Goal: Task Accomplishment & Management: Complete application form

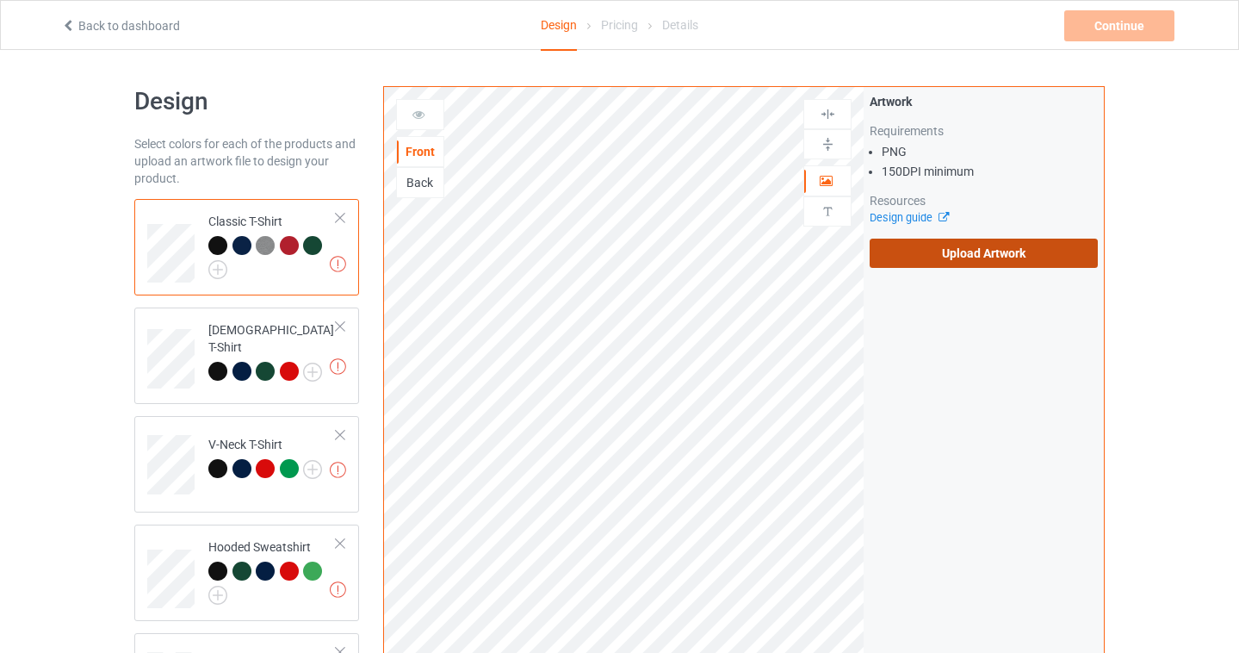
click at [975, 244] on label "Upload Artwork" at bounding box center [984, 253] width 228 height 29
click at [0, 0] on input "Upload Artwork" at bounding box center [0, 0] width 0 height 0
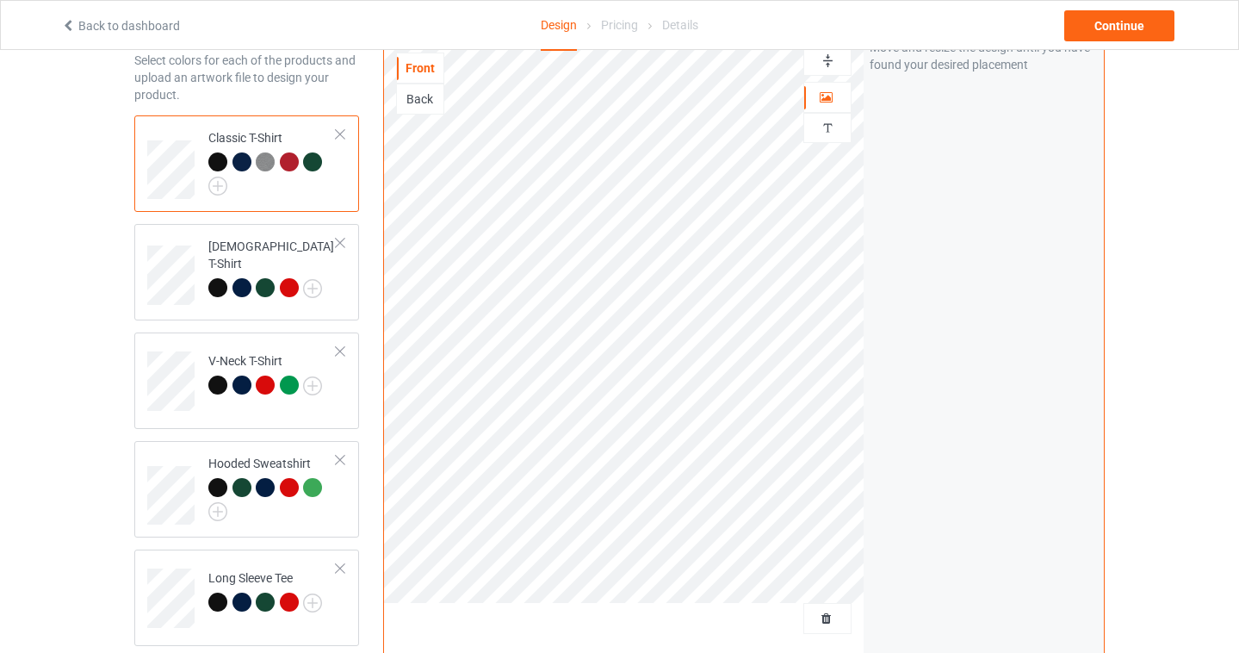
scroll to position [83, 0]
click at [218, 187] on img at bounding box center [217, 186] width 19 height 19
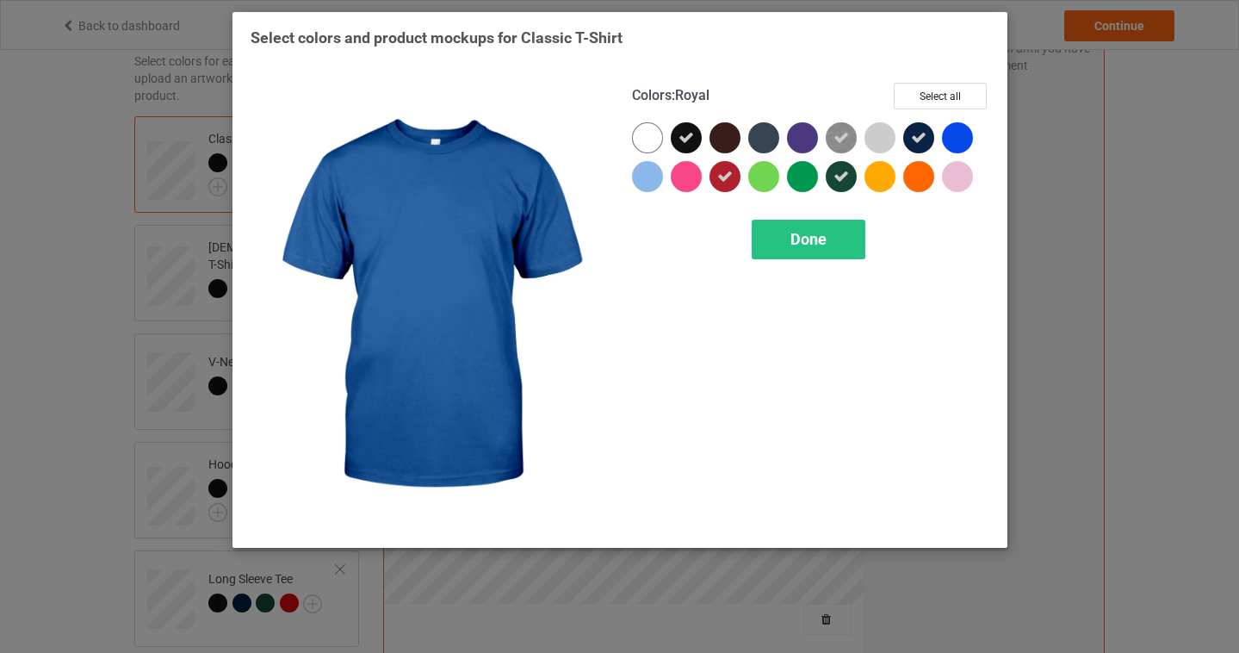
click at [946, 134] on div at bounding box center [957, 137] width 31 height 31
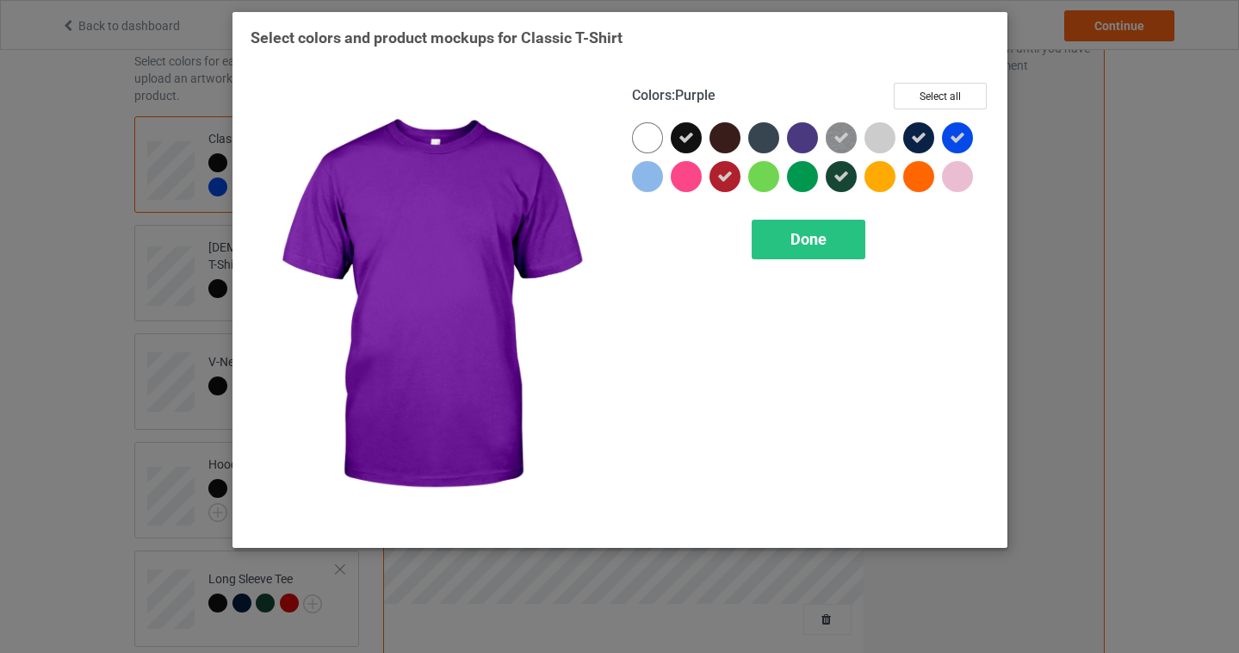
click at [796, 129] on div at bounding box center [802, 137] width 31 height 31
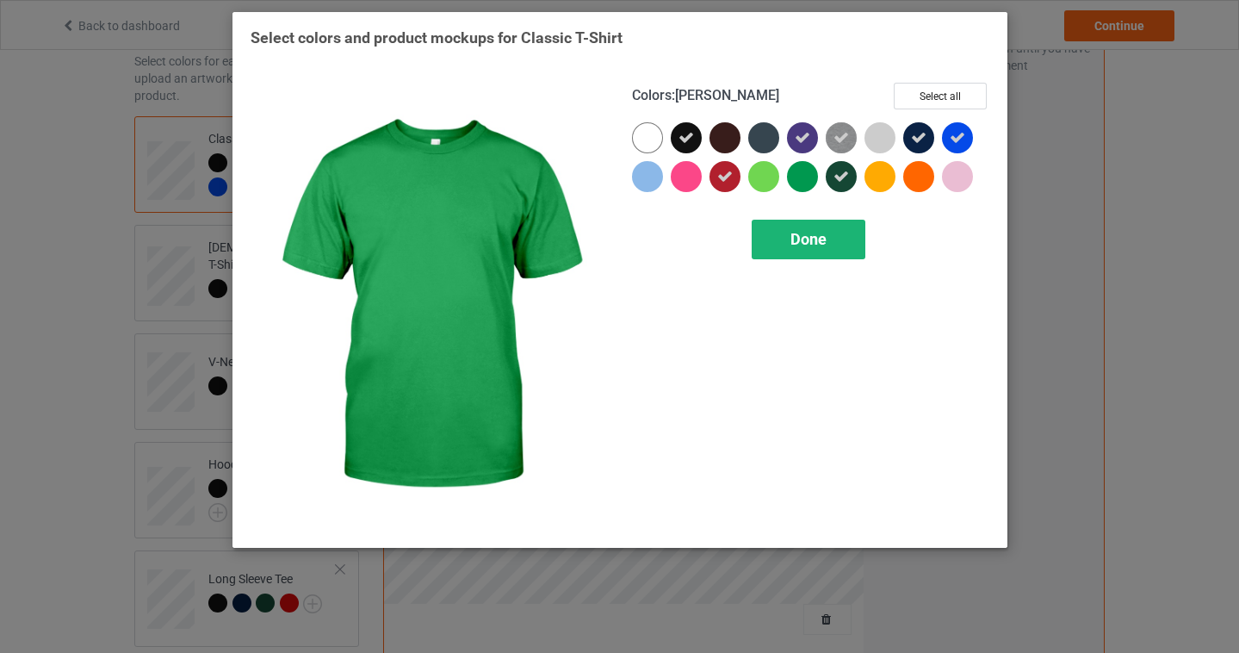
click at [822, 251] on div "Done" at bounding box center [809, 240] width 114 height 40
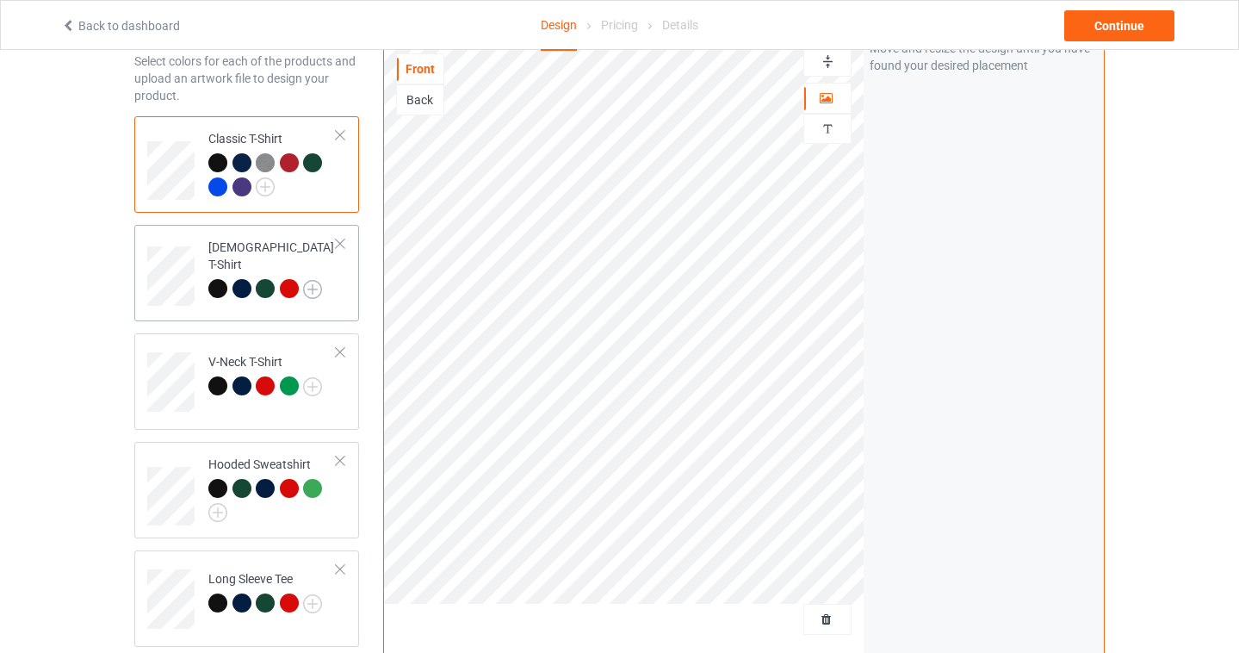
click at [313, 286] on img at bounding box center [312, 289] width 19 height 19
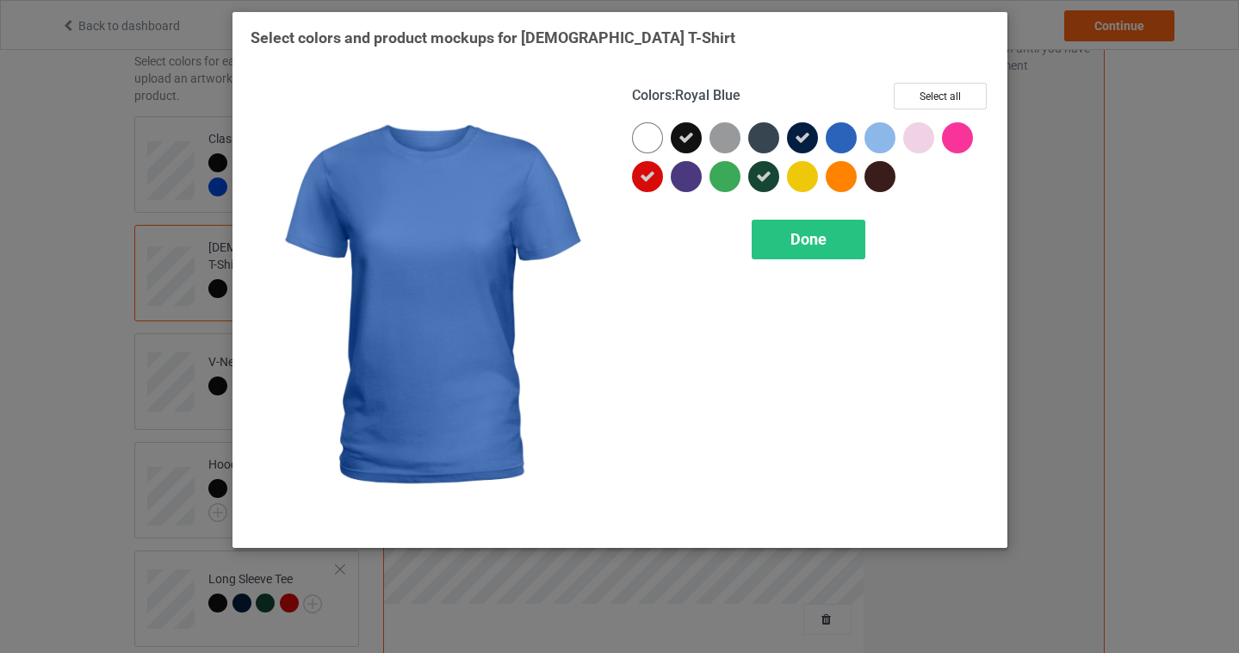
click at [840, 141] on div at bounding box center [841, 137] width 31 height 31
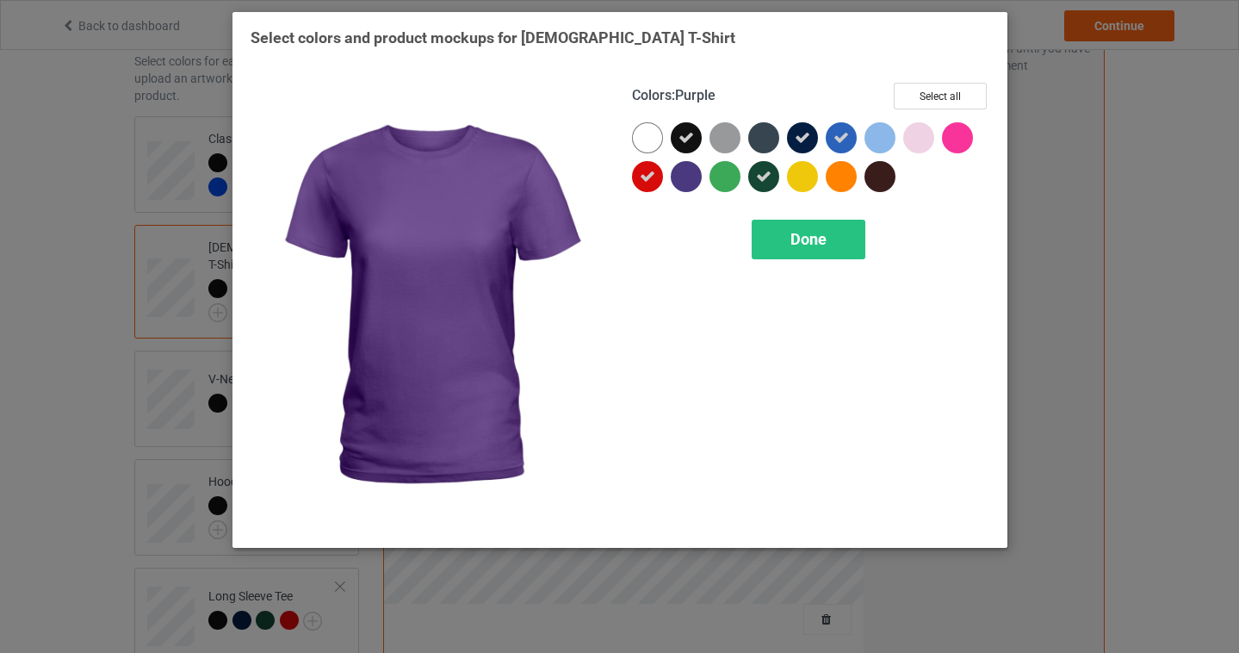
click at [684, 183] on div at bounding box center [686, 176] width 31 height 31
click at [825, 239] on span "Done" at bounding box center [809, 239] width 36 height 18
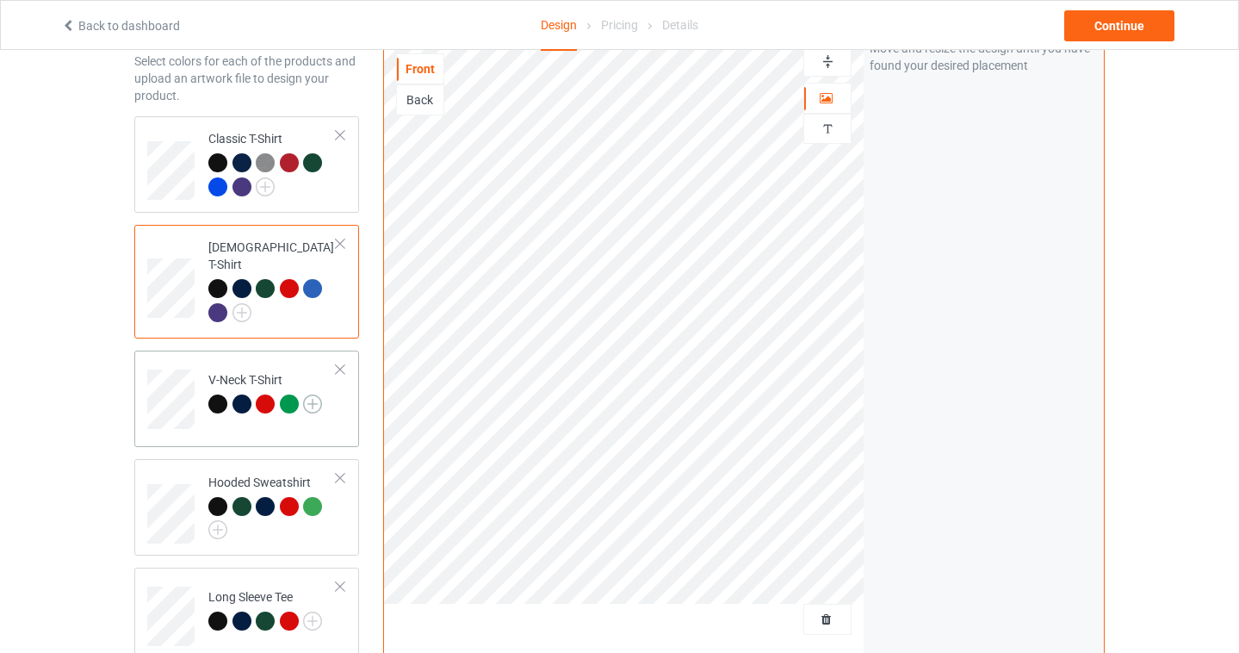
click at [313, 394] on img at bounding box center [312, 403] width 19 height 19
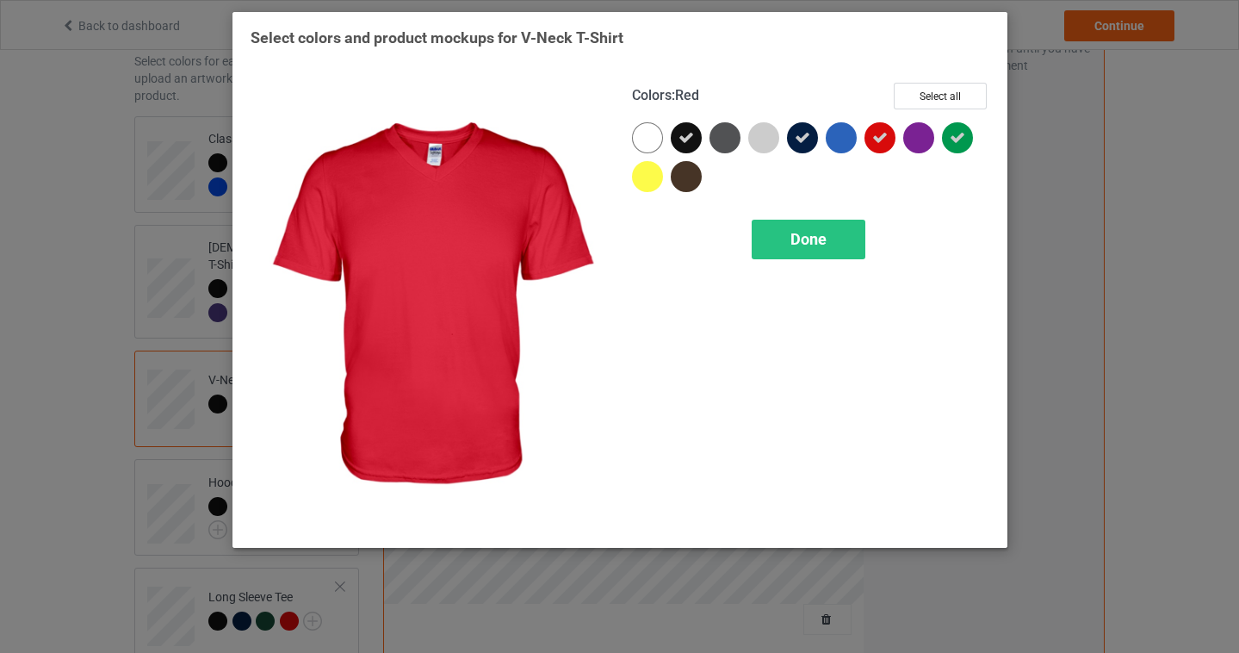
click at [846, 143] on div at bounding box center [841, 137] width 31 height 31
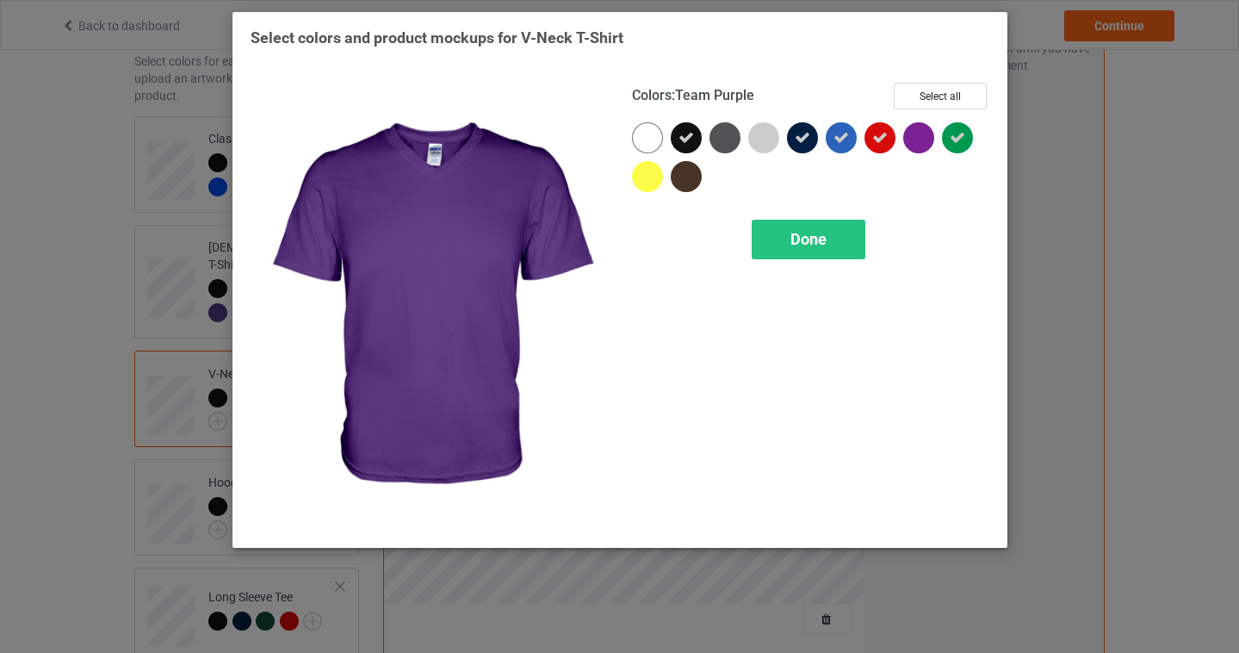
click at [932, 140] on div at bounding box center [918, 137] width 31 height 31
click at [784, 247] on div "Done" at bounding box center [809, 240] width 114 height 40
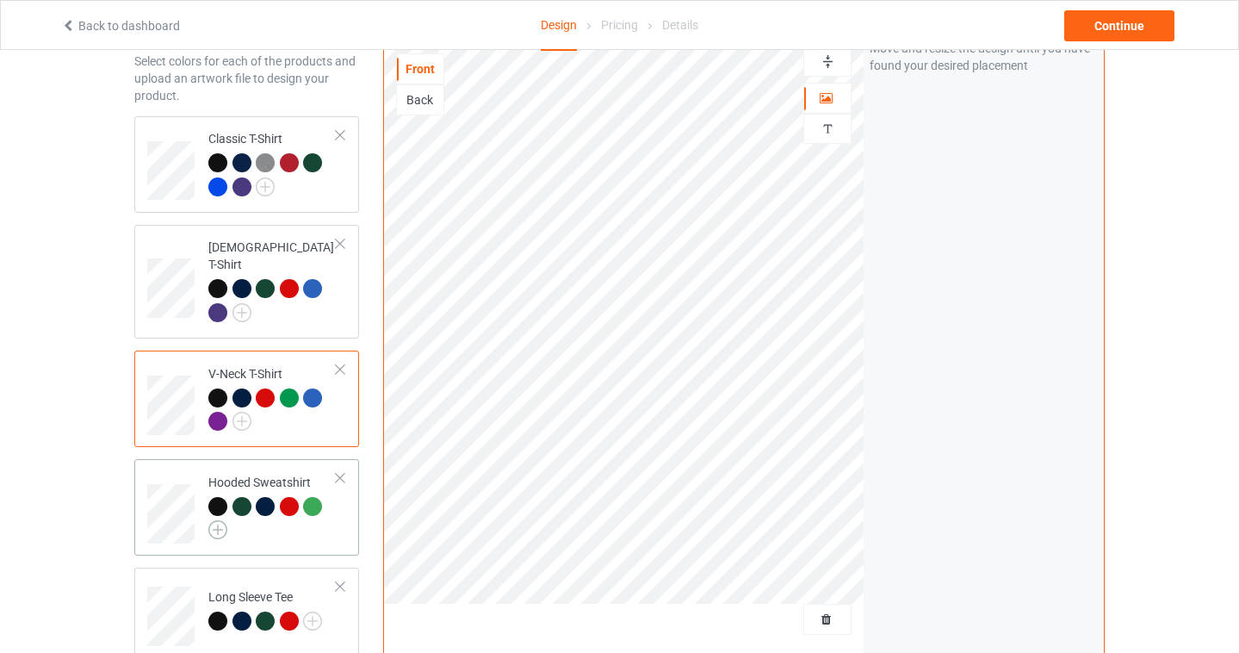
click at [216, 520] on img at bounding box center [217, 529] width 19 height 19
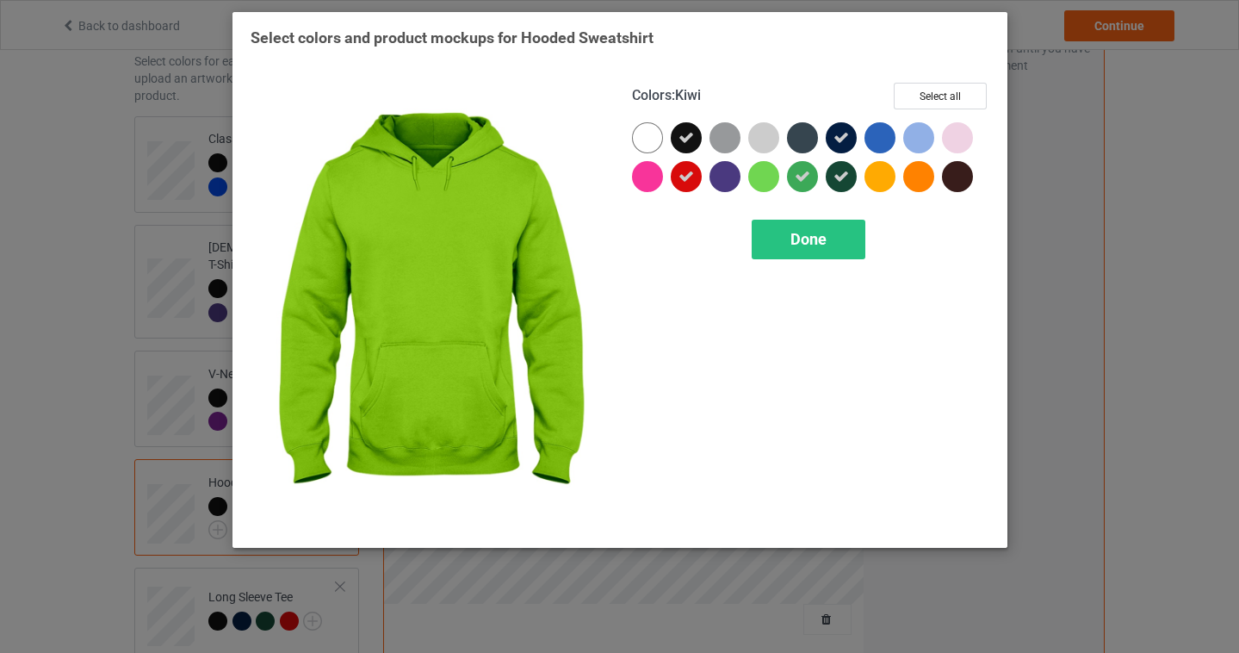
click at [723, 179] on div at bounding box center [725, 176] width 31 height 31
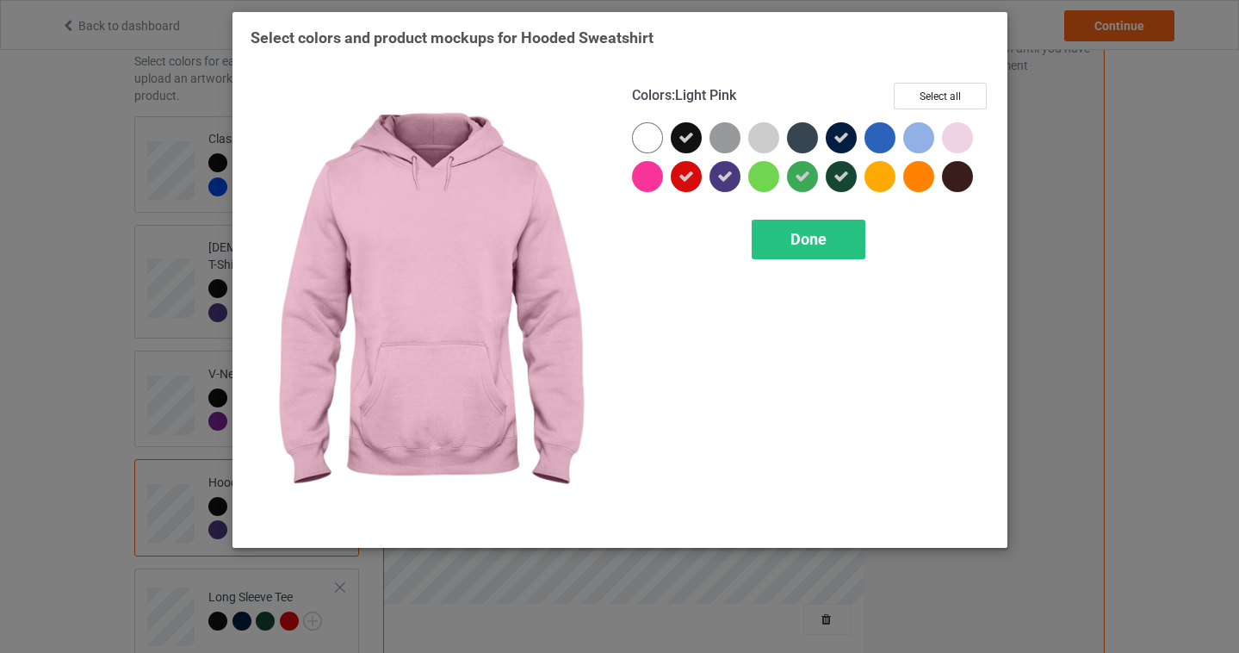
click at [881, 135] on div at bounding box center [880, 137] width 31 height 31
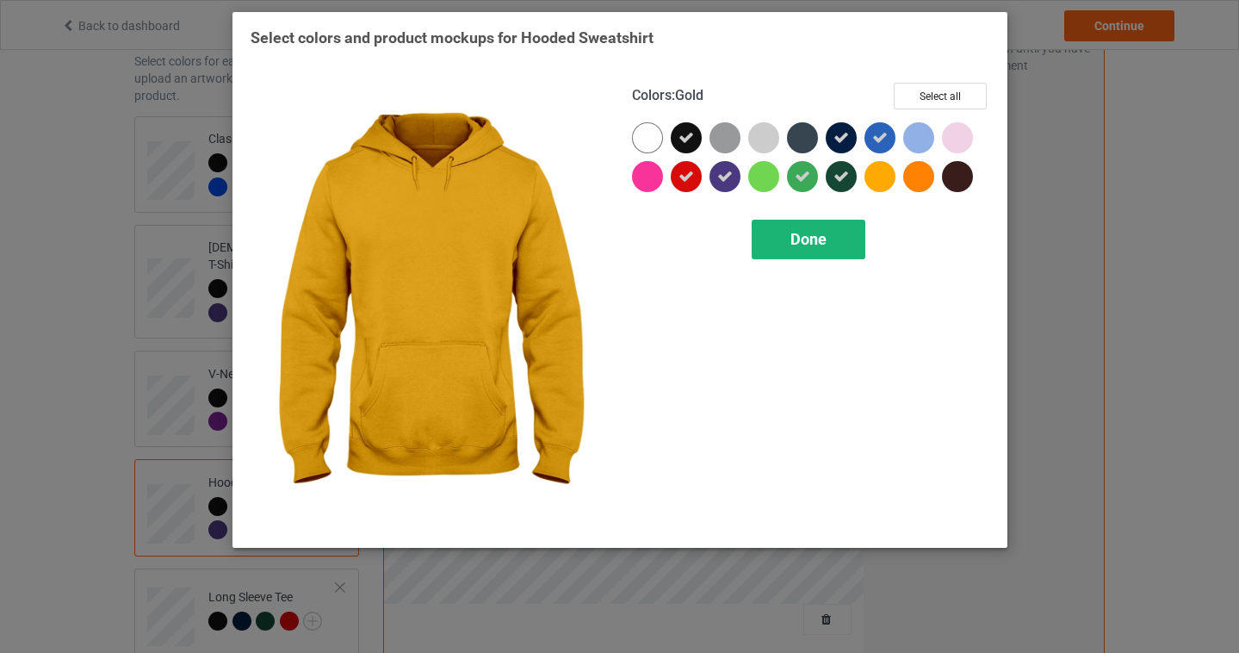
click at [821, 248] on div "Done" at bounding box center [809, 240] width 114 height 40
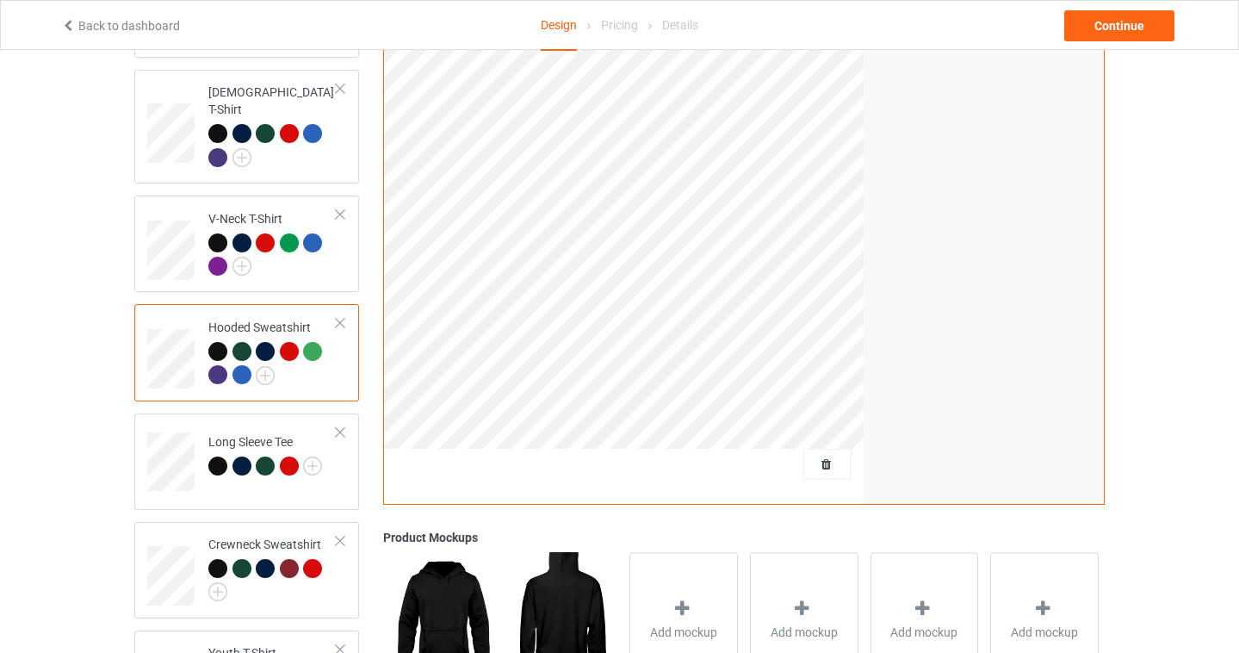
scroll to position [285, 0]
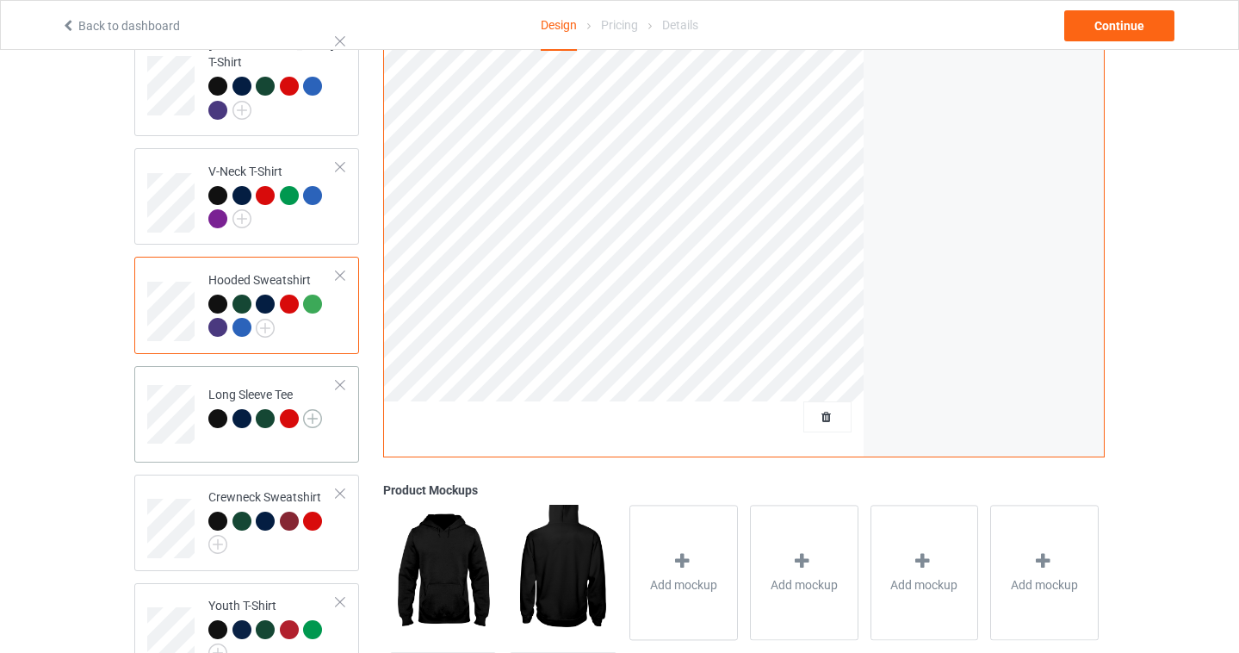
click at [309, 409] on img at bounding box center [312, 418] width 19 height 19
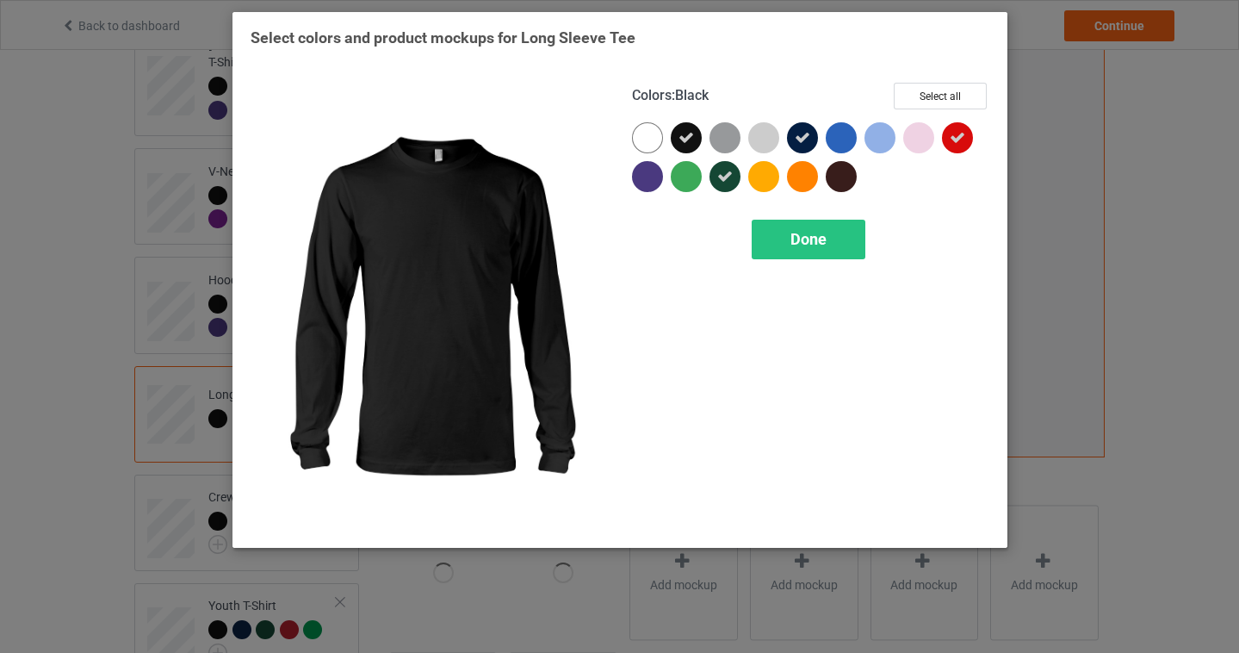
click at [835, 123] on div at bounding box center [841, 137] width 31 height 31
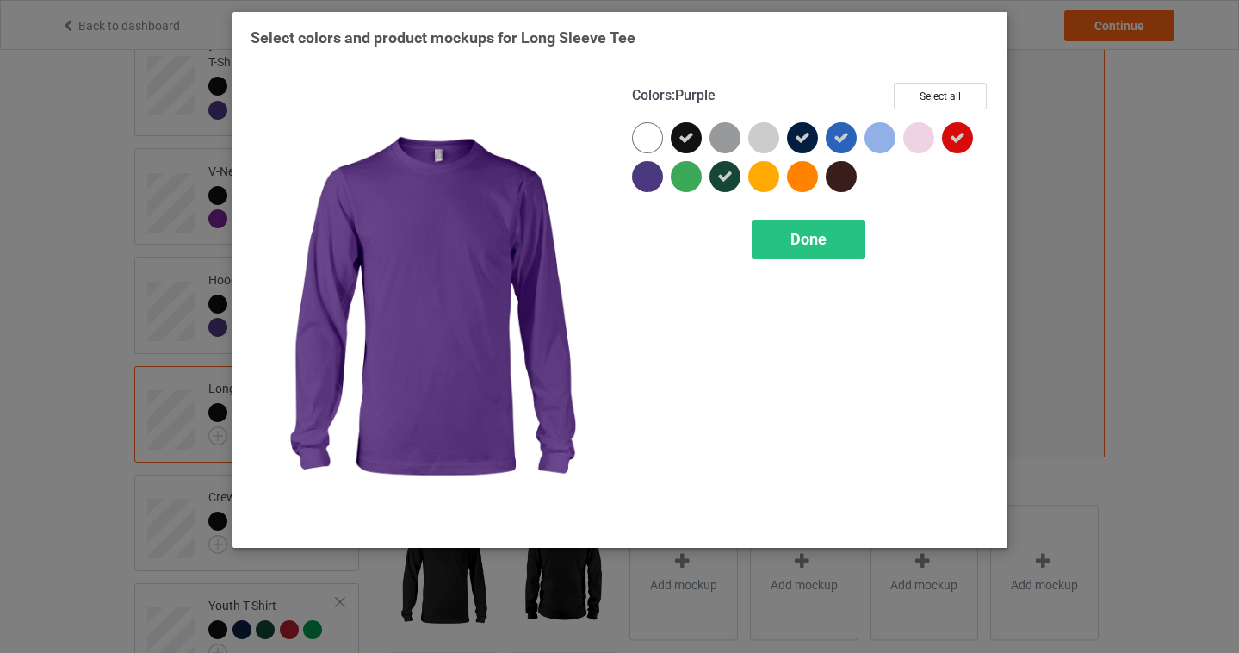
click at [640, 178] on div at bounding box center [647, 176] width 31 height 31
click at [801, 243] on span "Done" at bounding box center [809, 239] width 36 height 18
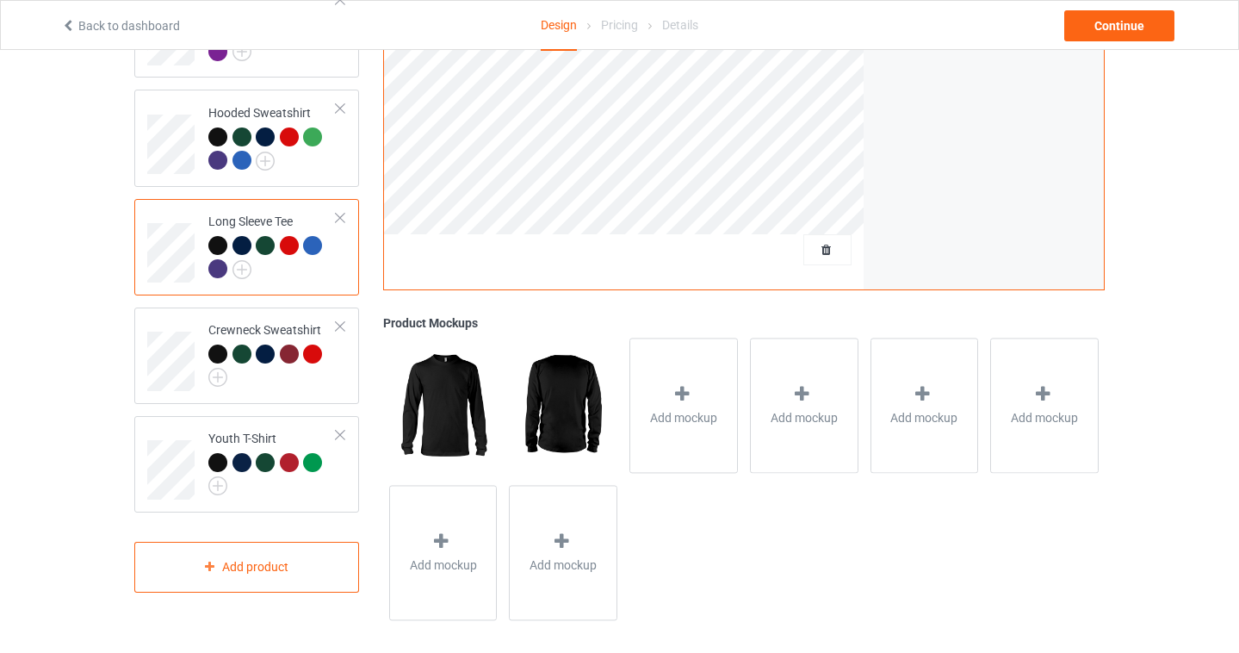
scroll to position [462, 0]
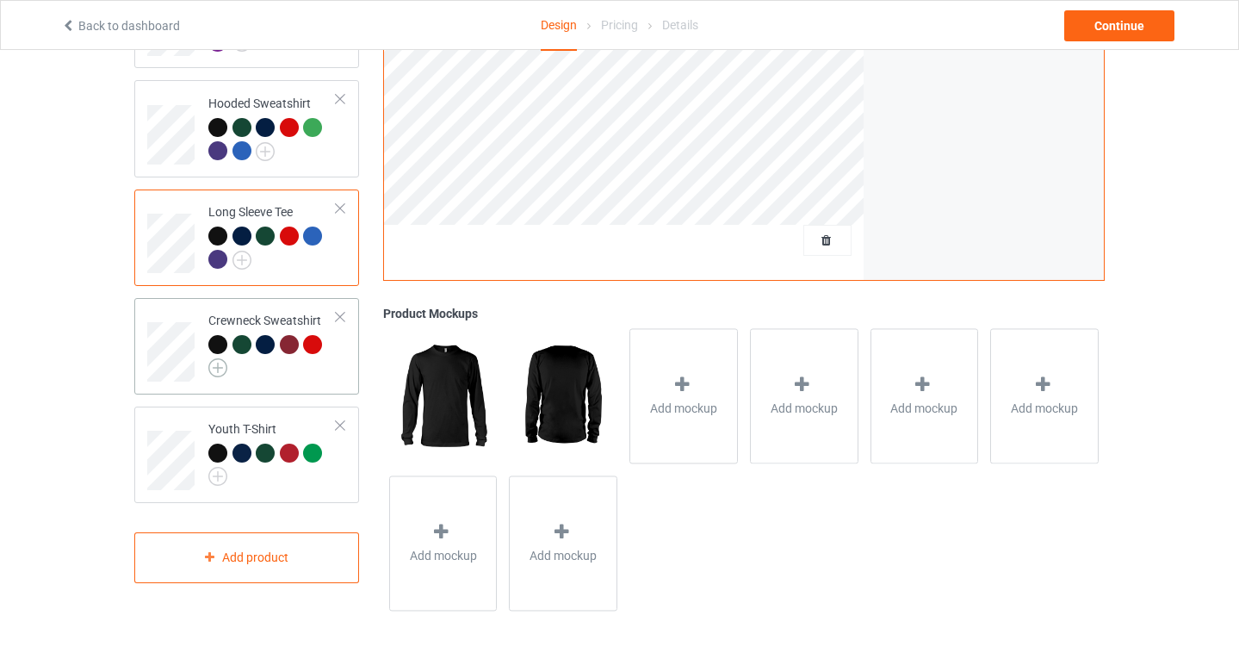
click at [221, 358] on img at bounding box center [217, 367] width 19 height 19
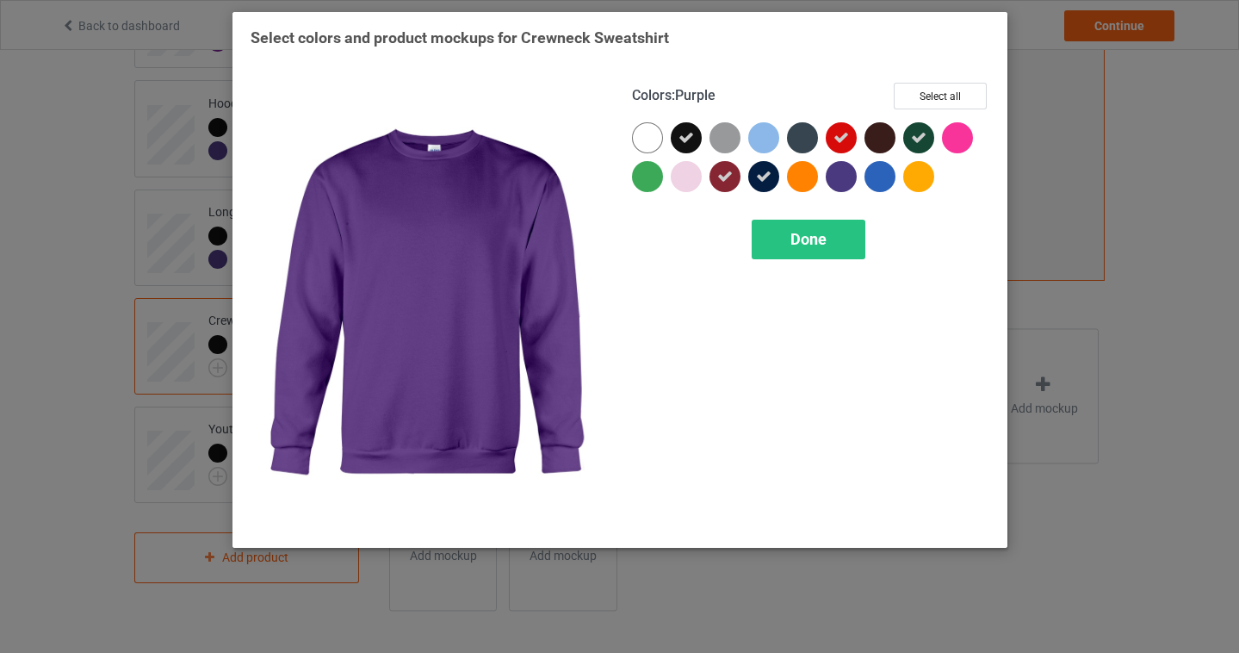
click at [841, 179] on div at bounding box center [841, 176] width 31 height 31
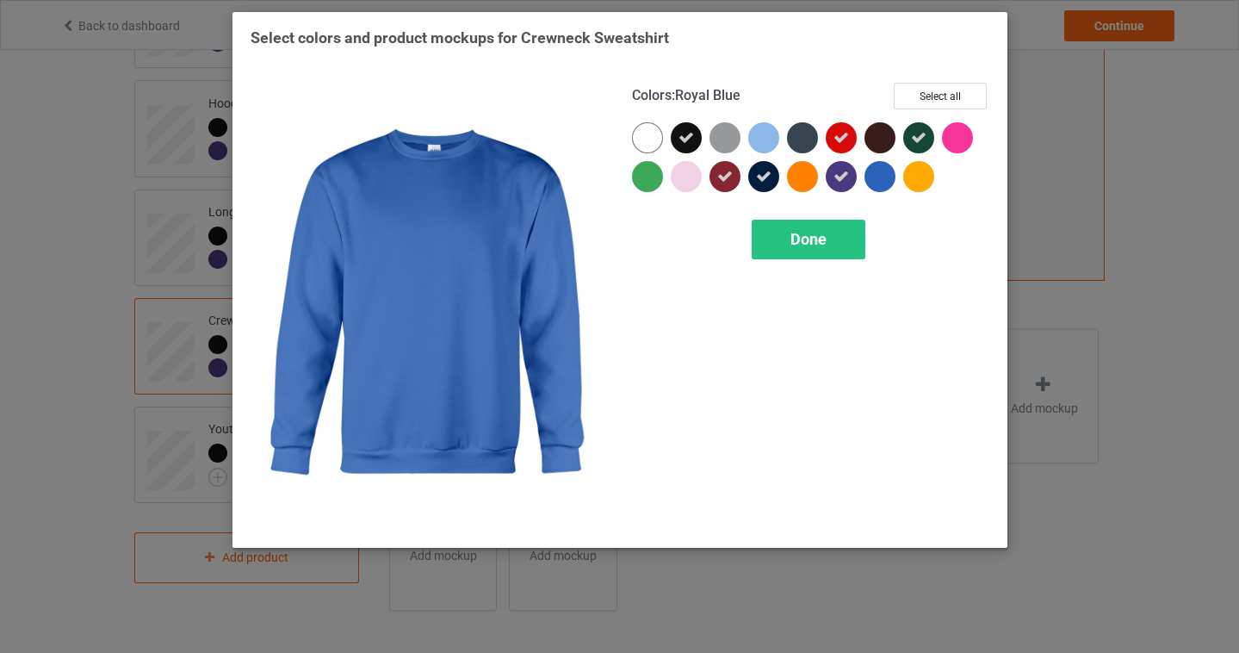
click at [877, 185] on div at bounding box center [880, 176] width 31 height 31
click at [840, 239] on div "Done" at bounding box center [809, 240] width 114 height 40
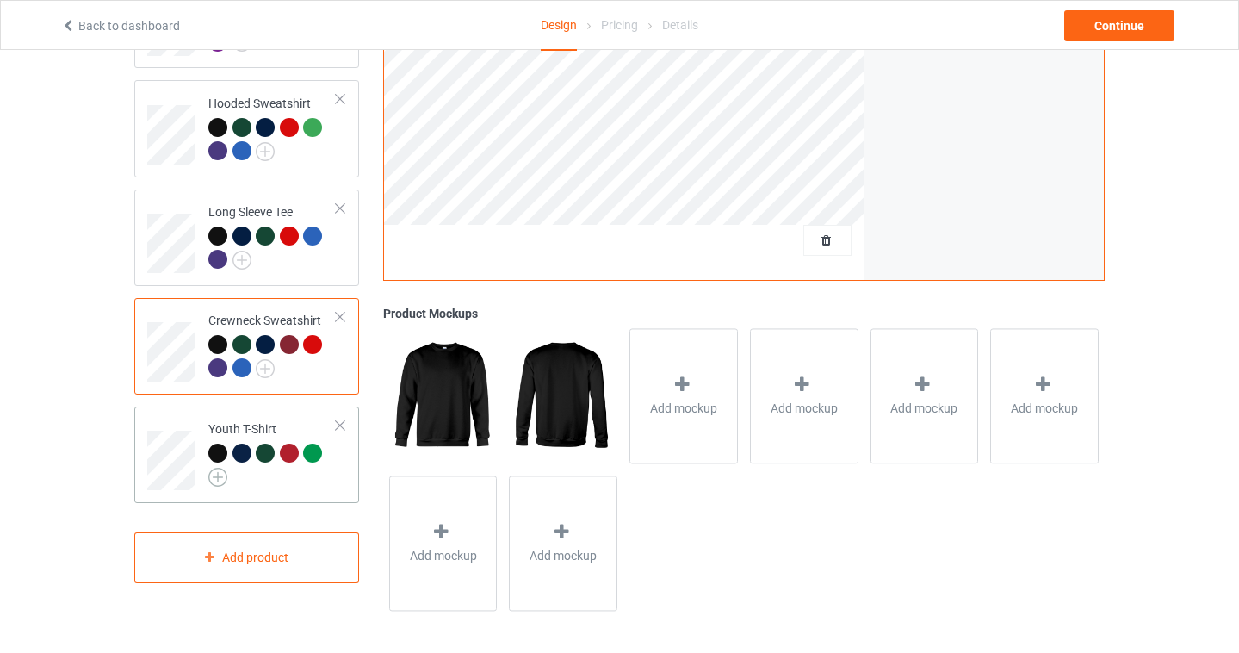
click at [216, 468] on img at bounding box center [217, 477] width 19 height 19
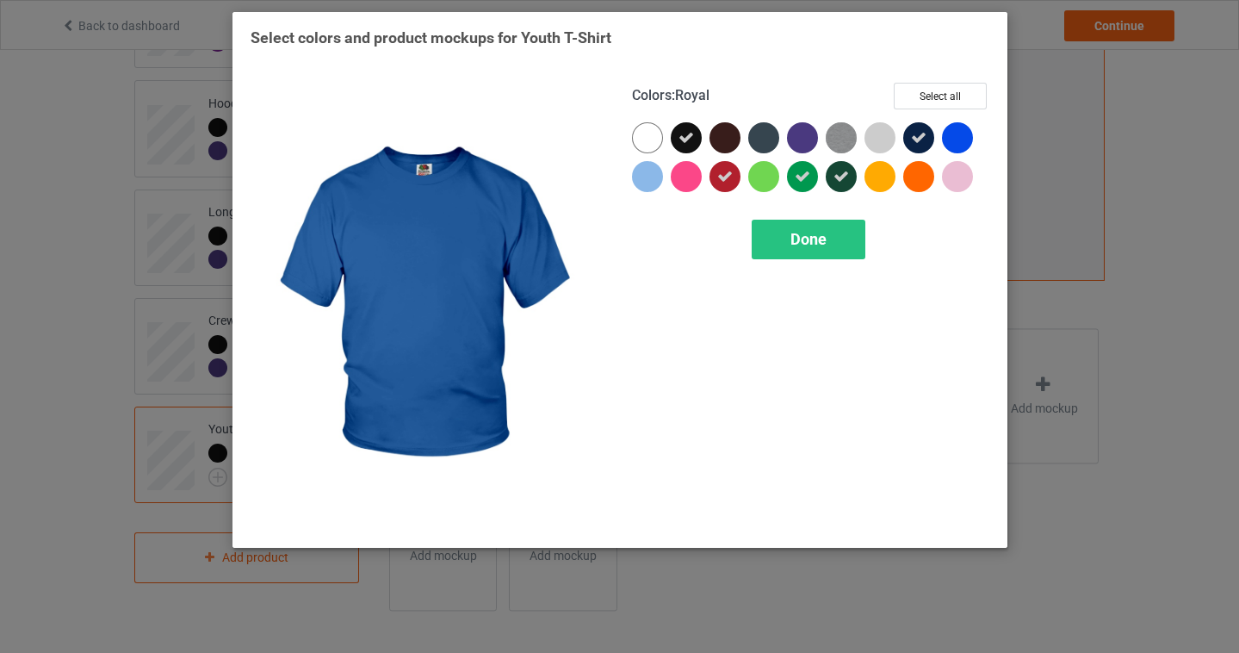
click at [961, 136] on div at bounding box center [957, 137] width 31 height 31
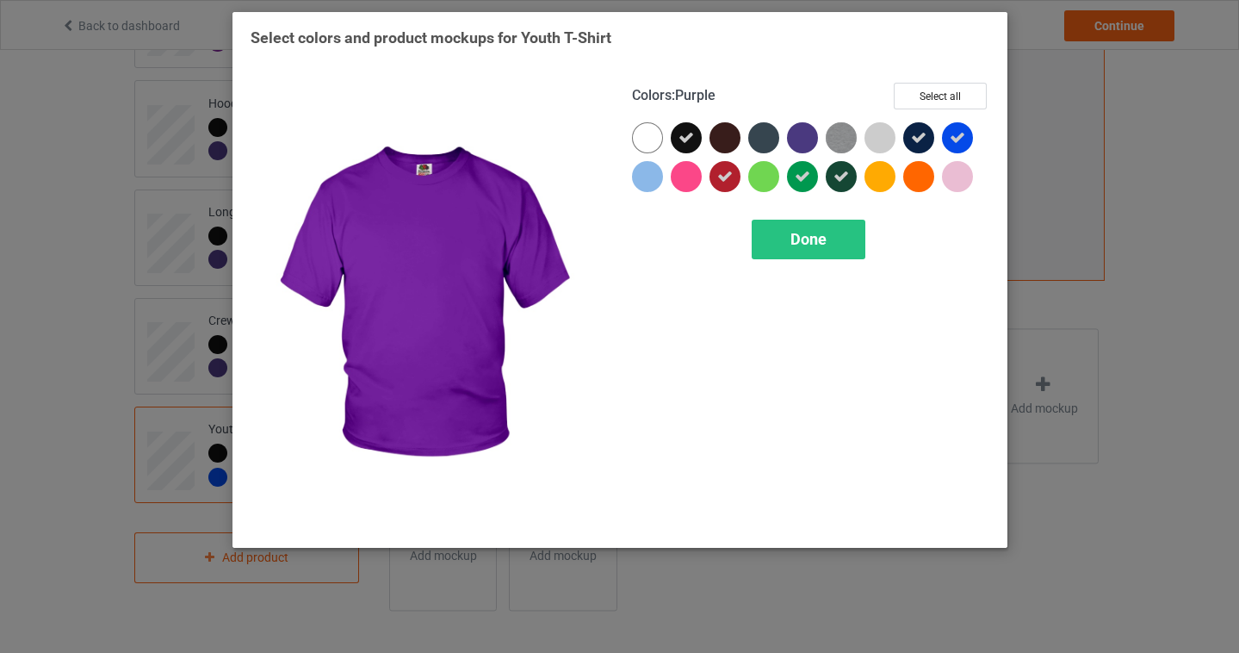
click at [810, 144] on div at bounding box center [802, 137] width 31 height 31
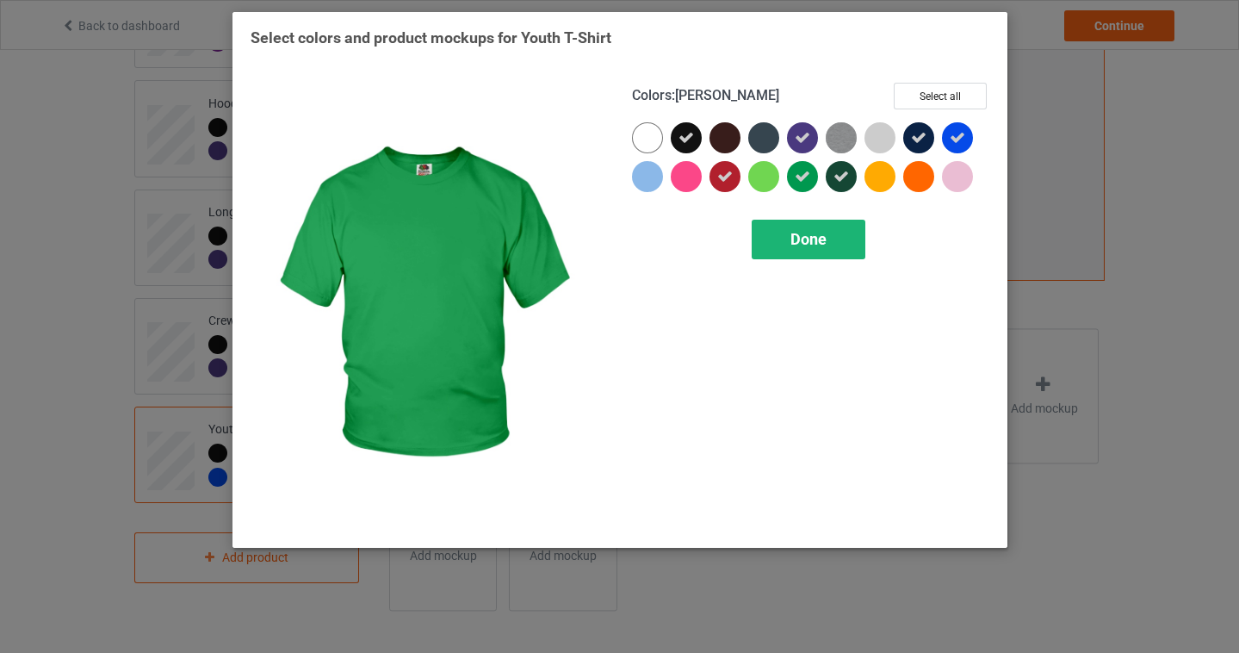
click at [791, 234] on span "Done" at bounding box center [809, 239] width 36 height 18
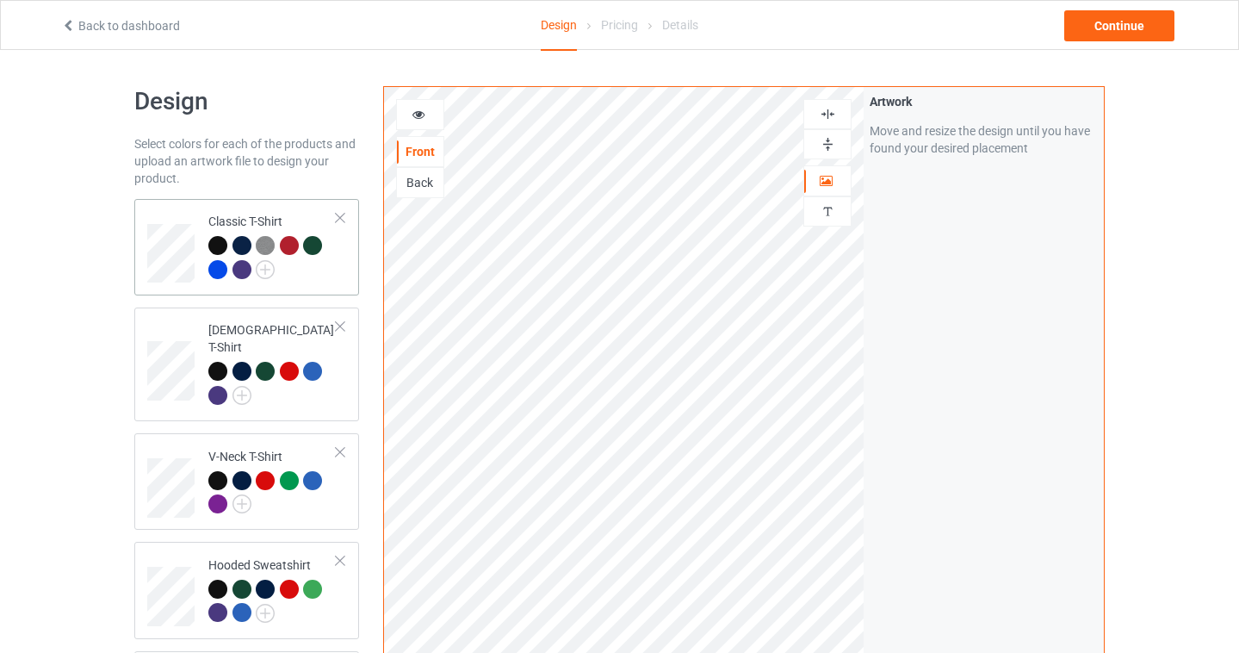
click at [336, 271] on div at bounding box center [272, 259] width 128 height 47
click at [1151, 24] on div "Continue" at bounding box center [1119, 25] width 110 height 31
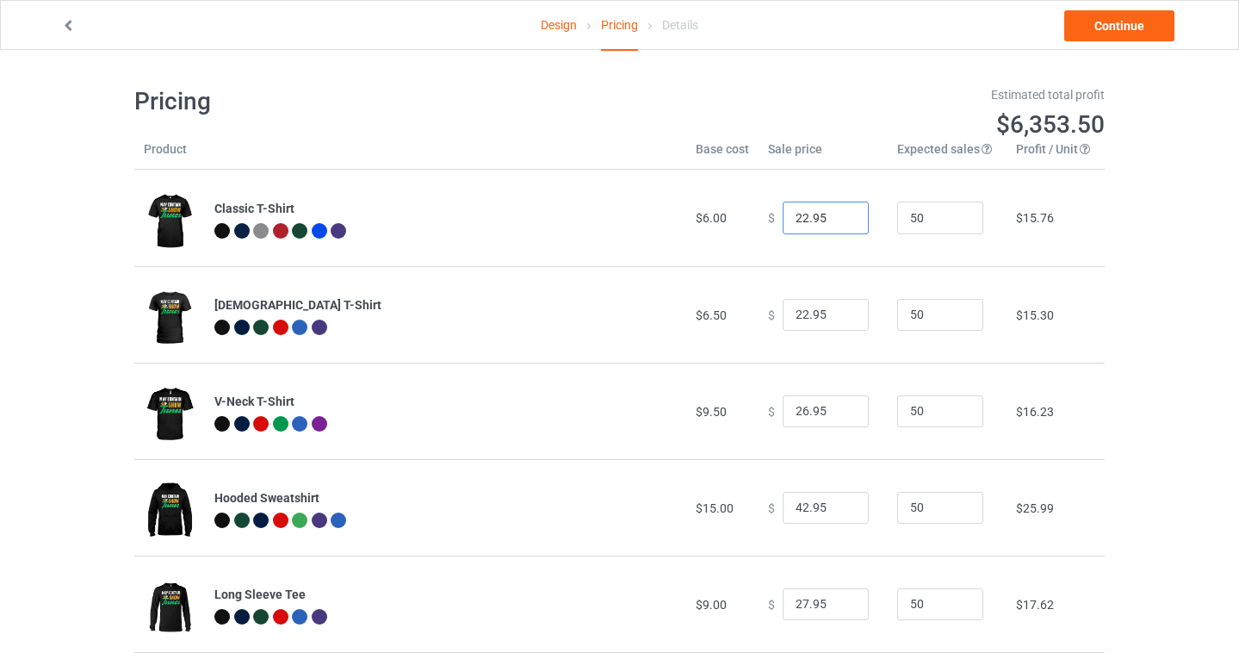
drag, startPoint x: 798, startPoint y: 215, endPoint x: 637, endPoint y: 215, distance: 161.0
click at [637, 215] on tr "Classic T-Shirt $6.00 $ 22.95 50 $15.76" at bounding box center [619, 218] width 971 height 96
type input "19.95"
drag, startPoint x: 797, startPoint y: 314, endPoint x: 661, endPoint y: 314, distance: 136.1
click at [661, 314] on tr "[DEMOGRAPHIC_DATA] T-Shirt $6.50 $ 22.95 50 $15.30" at bounding box center [619, 314] width 971 height 96
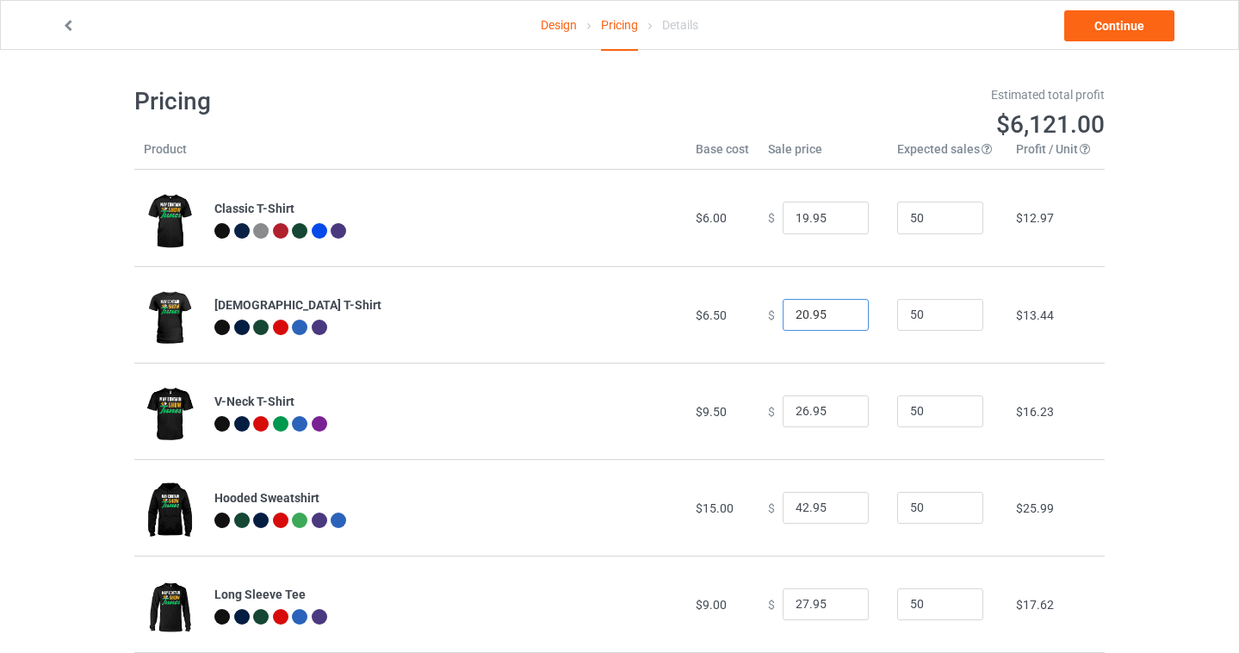
type input "20.95"
click at [555, 348] on td "[DEMOGRAPHIC_DATA] T-Shirt" at bounding box center [445, 314] width 481 height 96
click at [864, 218] on div "$ 19.95" at bounding box center [823, 218] width 110 height 33
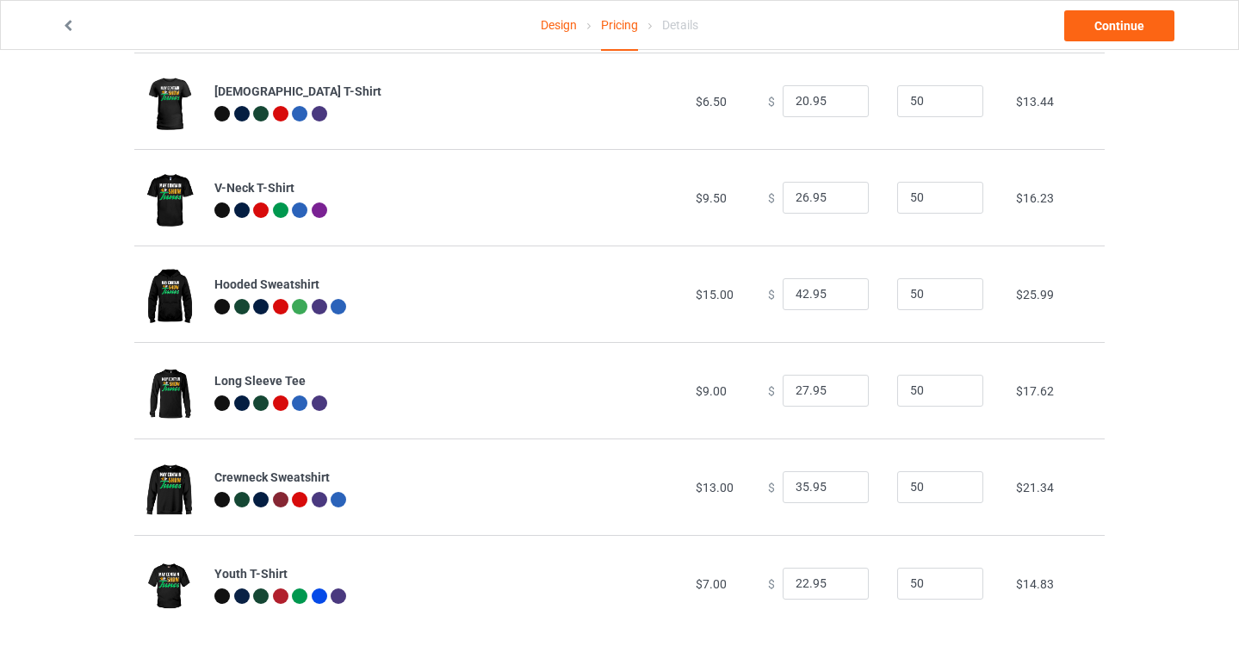
scroll to position [228, 0]
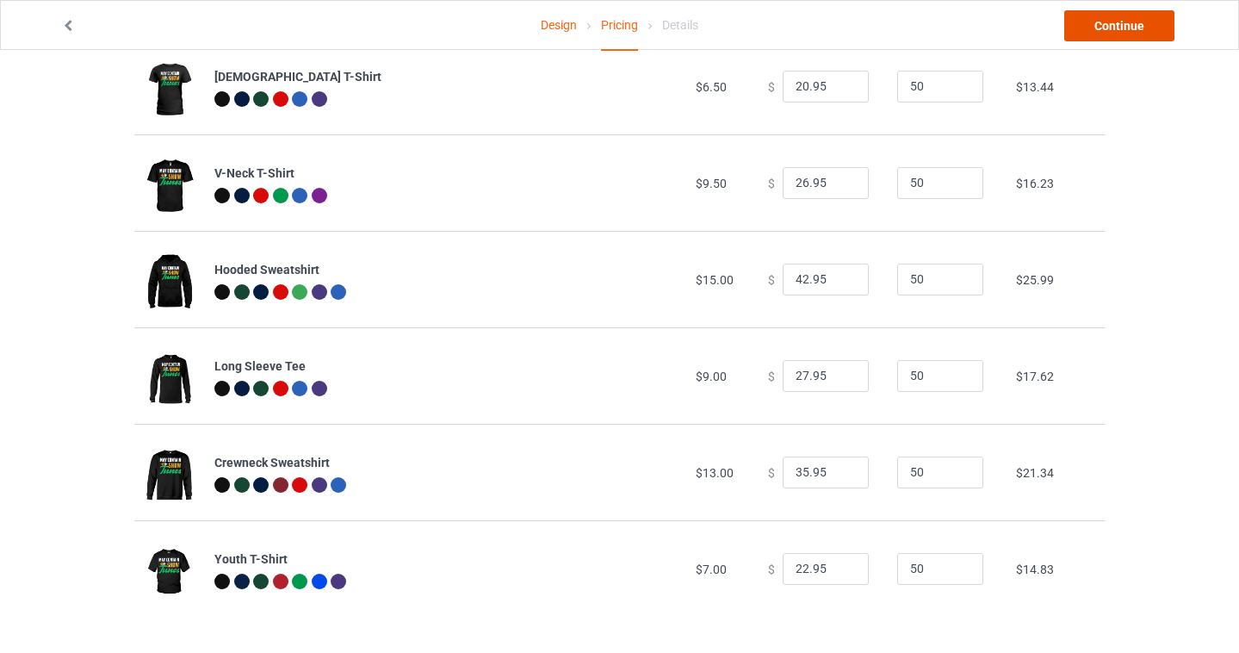
click at [1135, 34] on link "Continue" at bounding box center [1119, 25] width 110 height 31
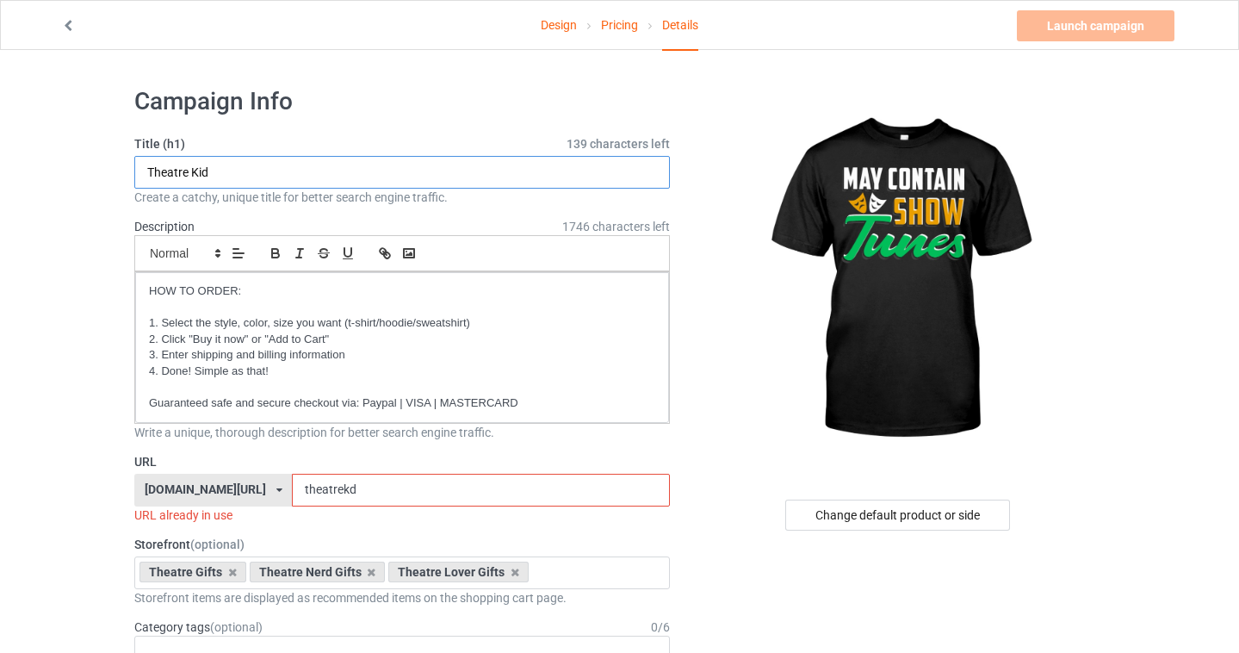
type input "May Contain Show Tunes"
click at [338, 487] on input "theatrekd" at bounding box center [480, 490] width 377 height 33
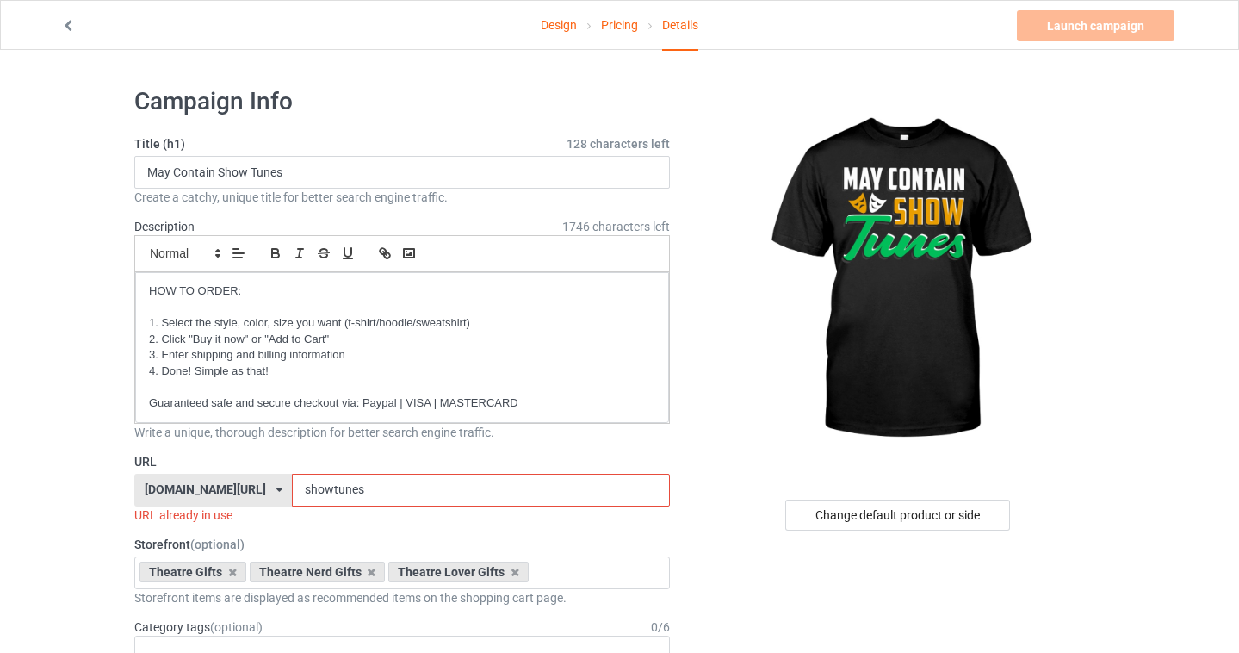
drag, startPoint x: 336, startPoint y: 490, endPoint x: 250, endPoint y: 476, distance: 87.2
click at [250, 476] on div "[DOMAIN_NAME][URL] [DOMAIN_NAME][URL] [DOMAIN_NAME][URL] [DOMAIN_NAME][URL] [DO…" at bounding box center [402, 490] width 536 height 33
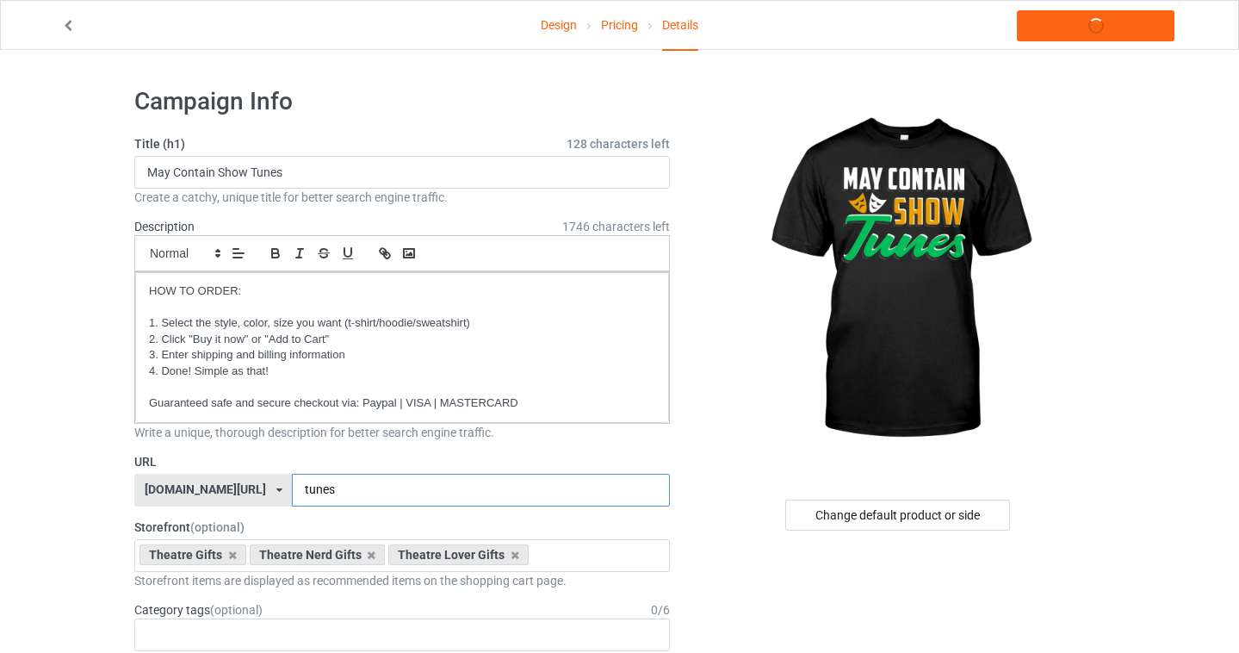
click at [344, 485] on input "tunes" at bounding box center [480, 490] width 377 height 33
type input "tunesh"
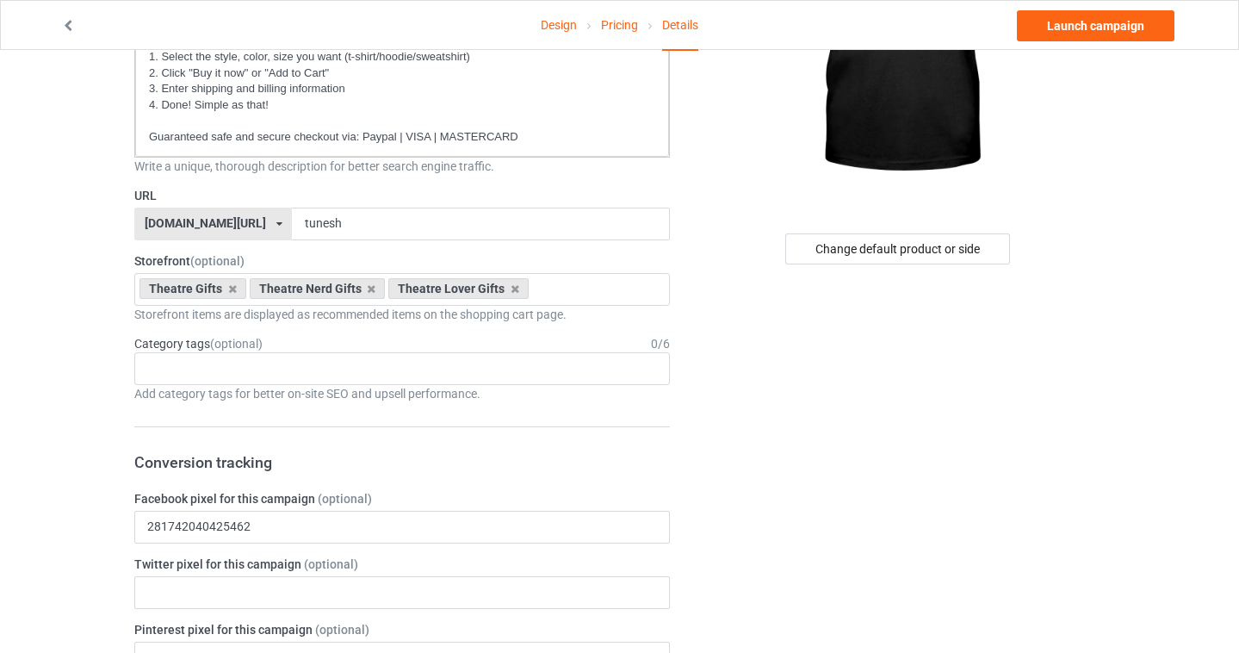
scroll to position [33, 0]
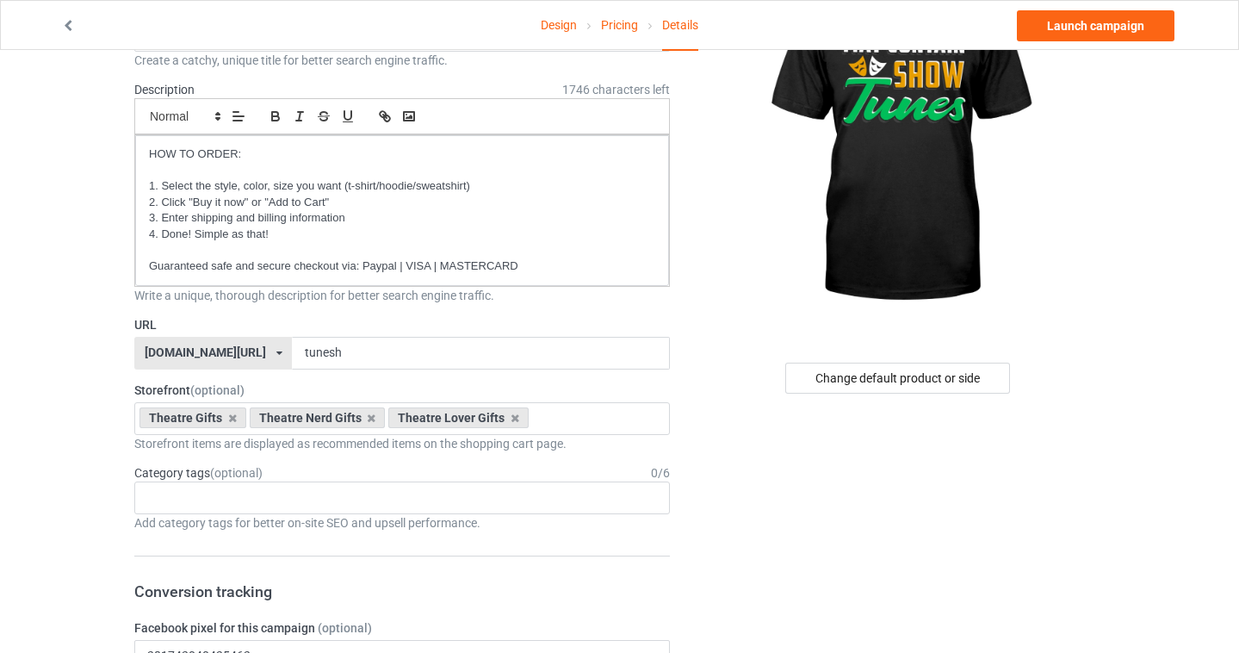
scroll to position [0, 0]
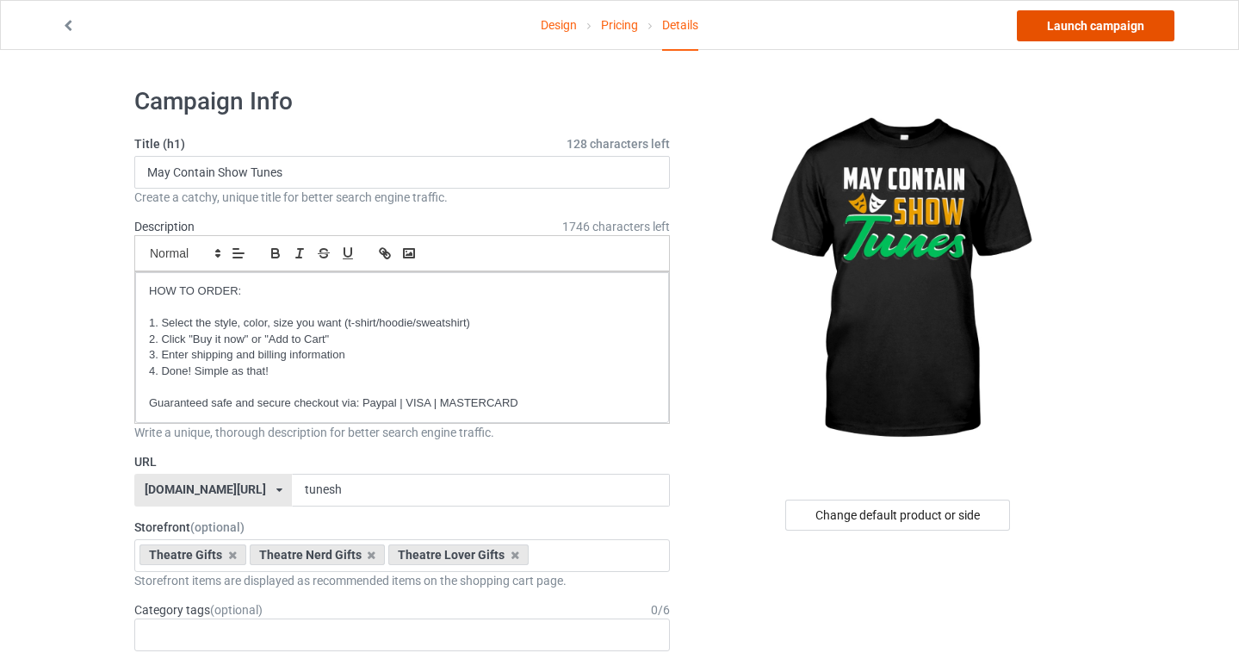
click at [1093, 22] on link "Launch campaign" at bounding box center [1096, 25] width 158 height 31
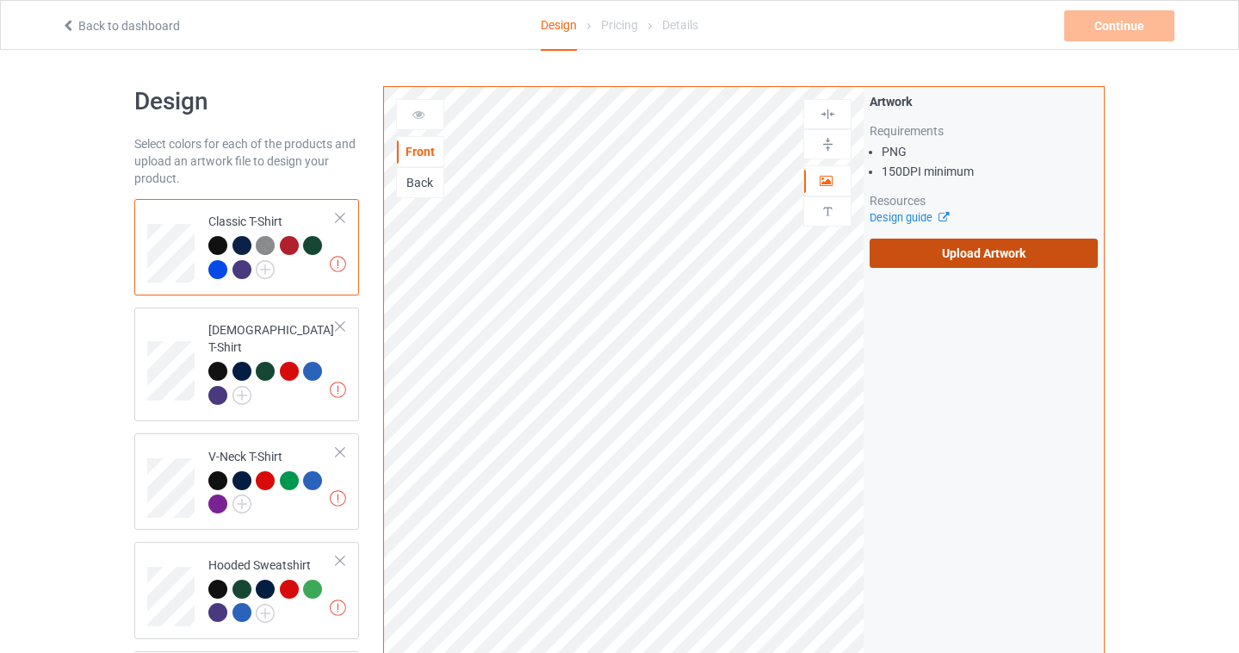
click at [962, 247] on label "Upload Artwork" at bounding box center [984, 253] width 228 height 29
click at [0, 0] on input "Upload Artwork" at bounding box center [0, 0] width 0 height 0
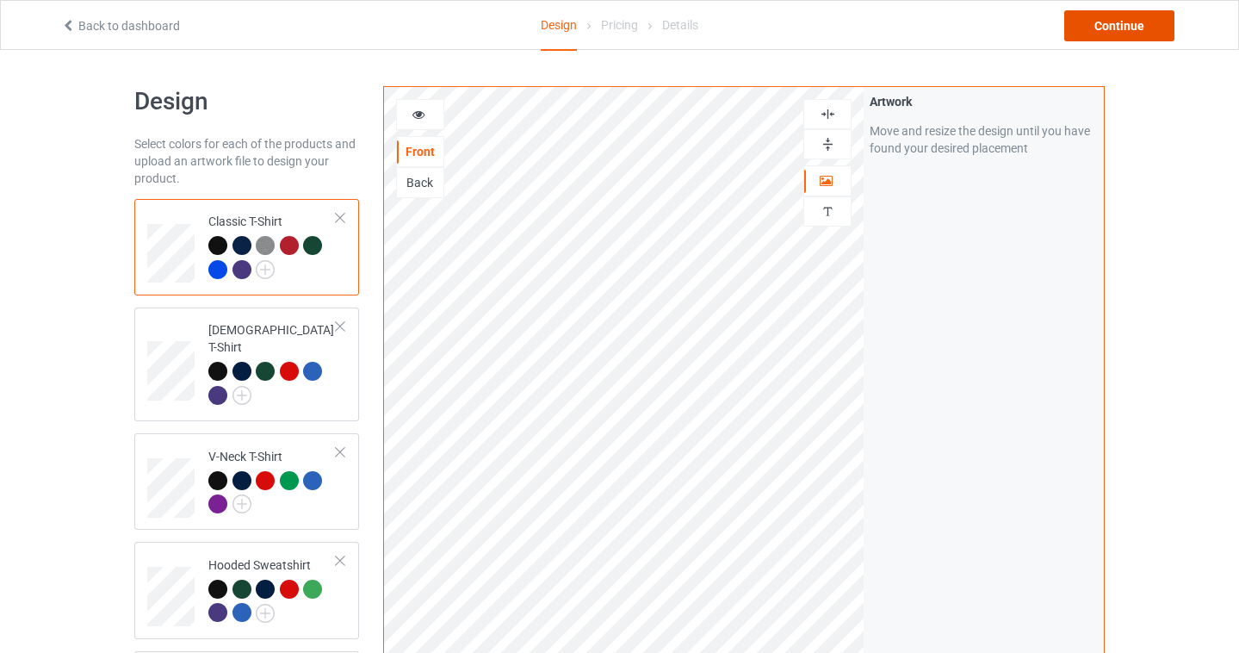
click at [1126, 27] on div "Continue" at bounding box center [1119, 25] width 110 height 31
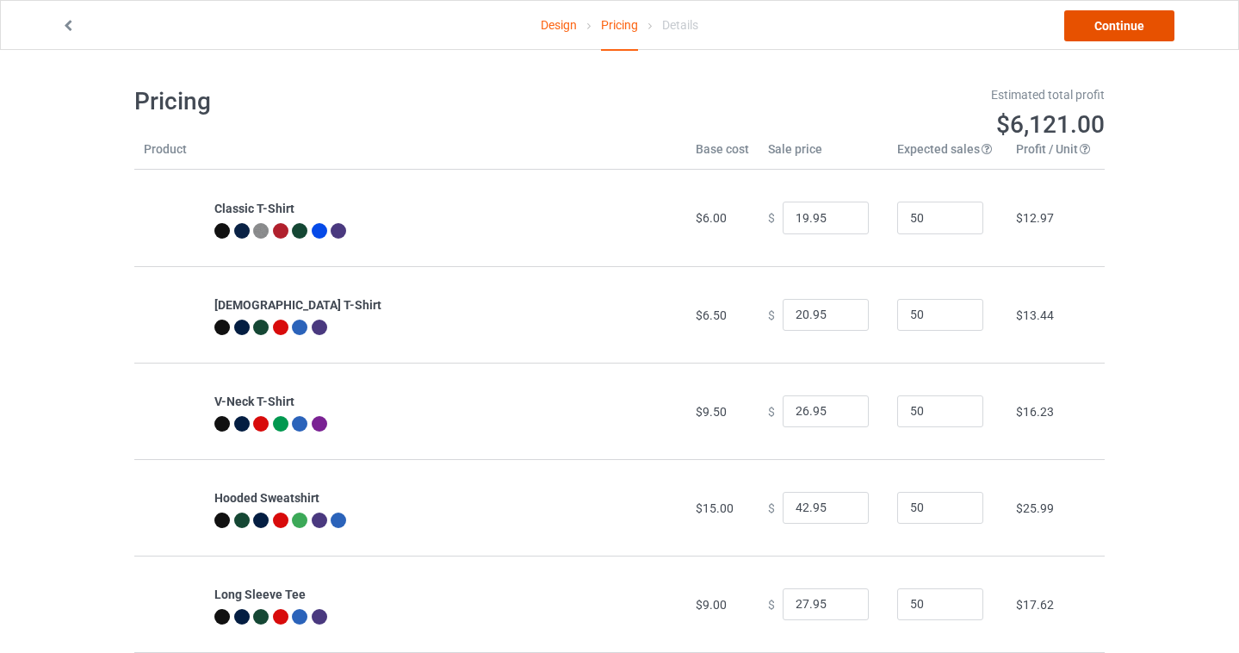
click at [1124, 22] on link "Continue" at bounding box center [1119, 25] width 110 height 31
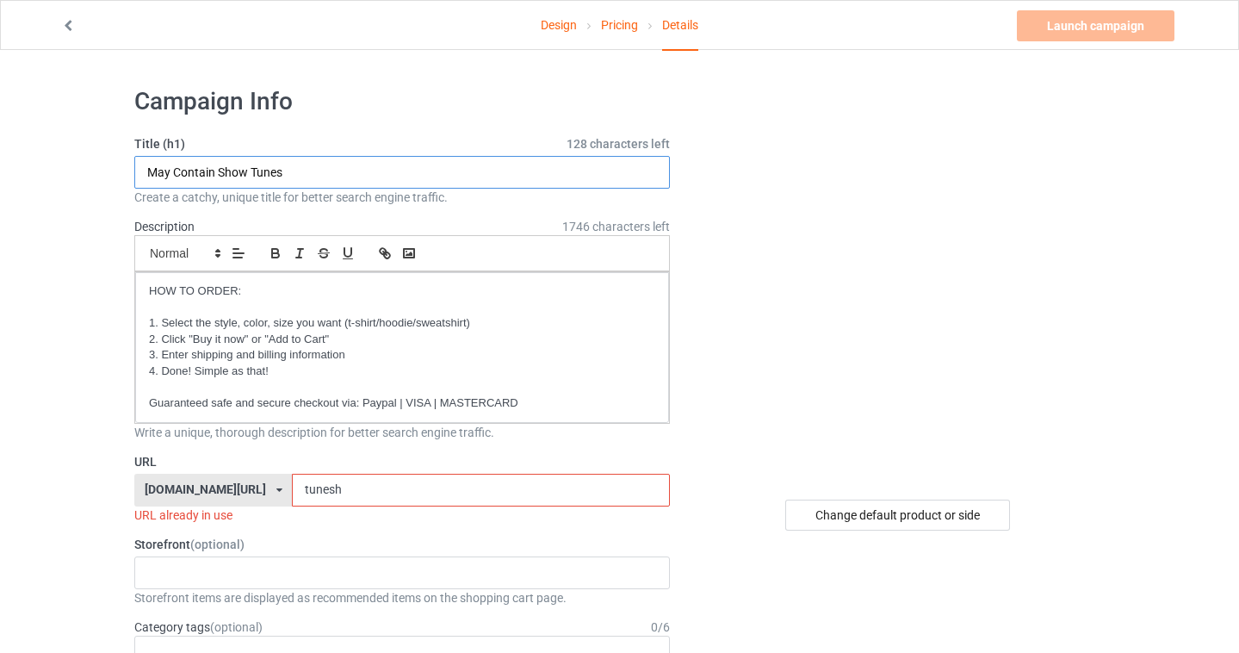
click at [299, 169] on input "May Contain Show Tunes" at bounding box center [402, 172] width 536 height 33
drag, startPoint x: 299, startPoint y: 169, endPoint x: 16, endPoint y: 154, distance: 283.7
type input "Dramatic"
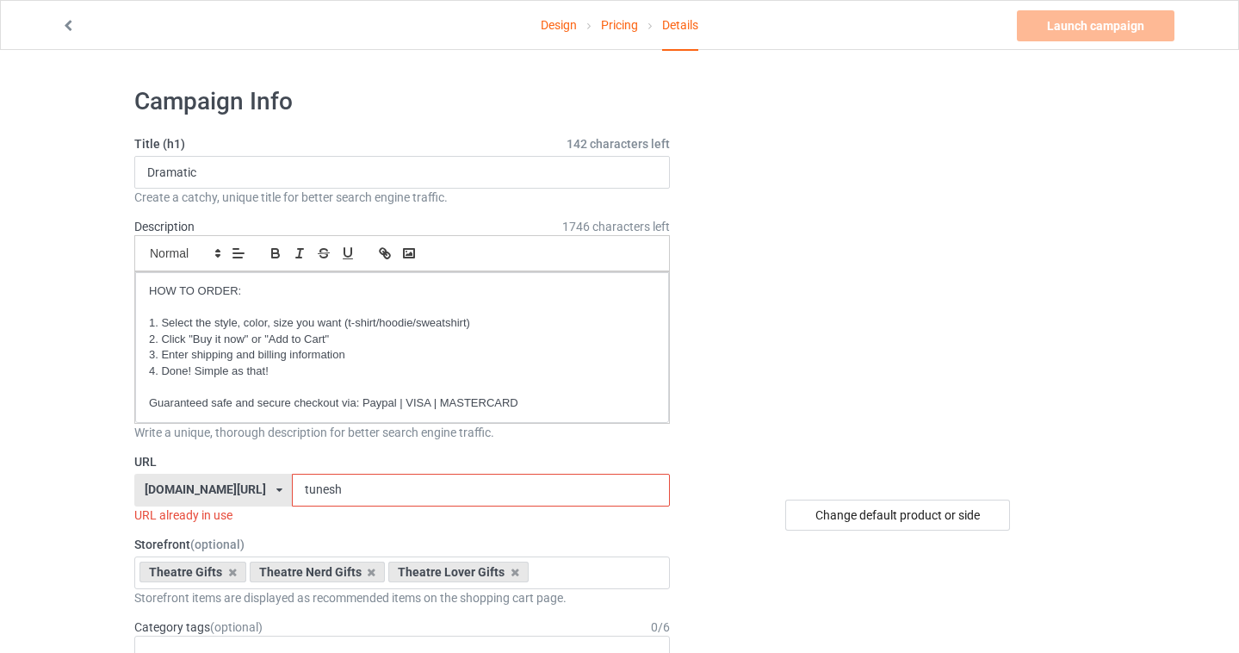
click at [324, 488] on input "tunesh" at bounding box center [480, 490] width 377 height 33
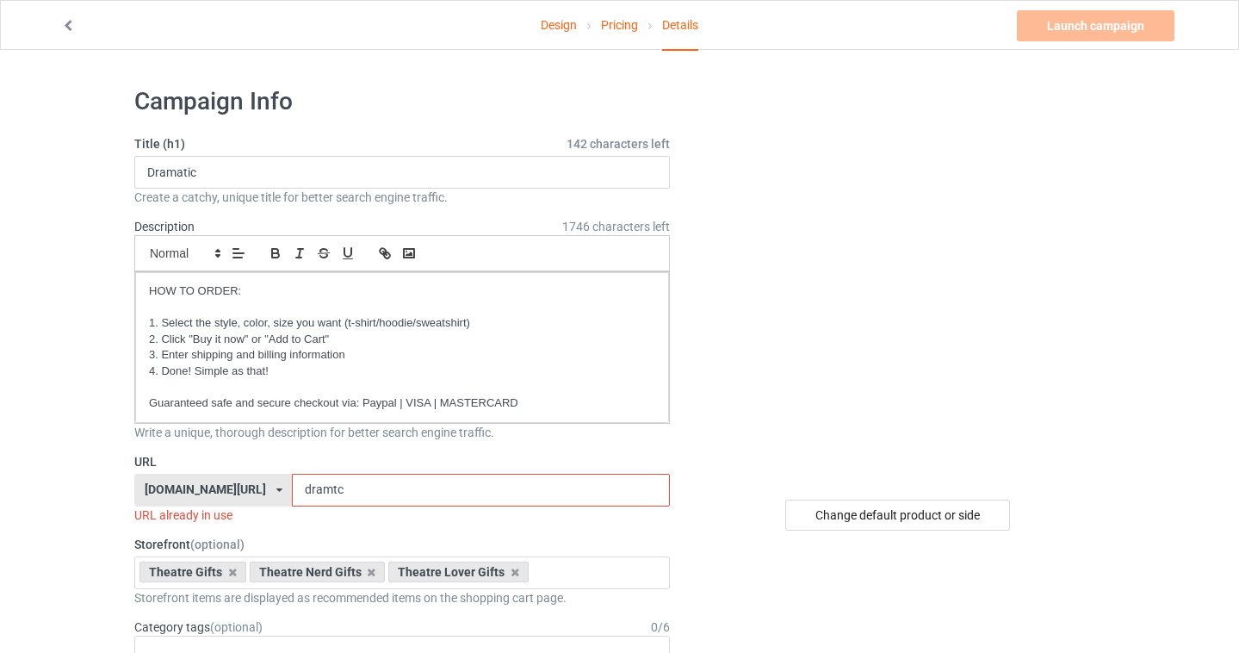
click at [324, 490] on input "dramtc" at bounding box center [480, 490] width 377 height 33
click at [339, 487] on input "dramtc" at bounding box center [480, 490] width 377 height 33
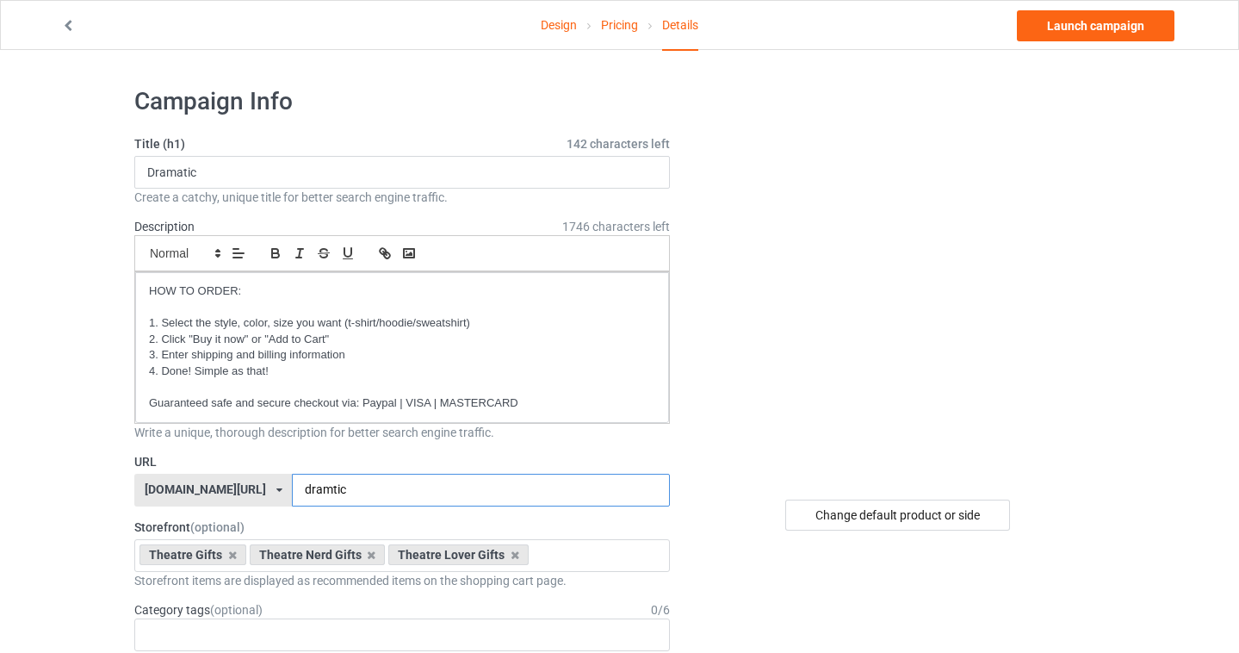
type input "dramtic"
click at [1105, 21] on link "Launch campaign" at bounding box center [1096, 25] width 158 height 31
